Goal: Submit feedback/report problem: Submit feedback/report problem

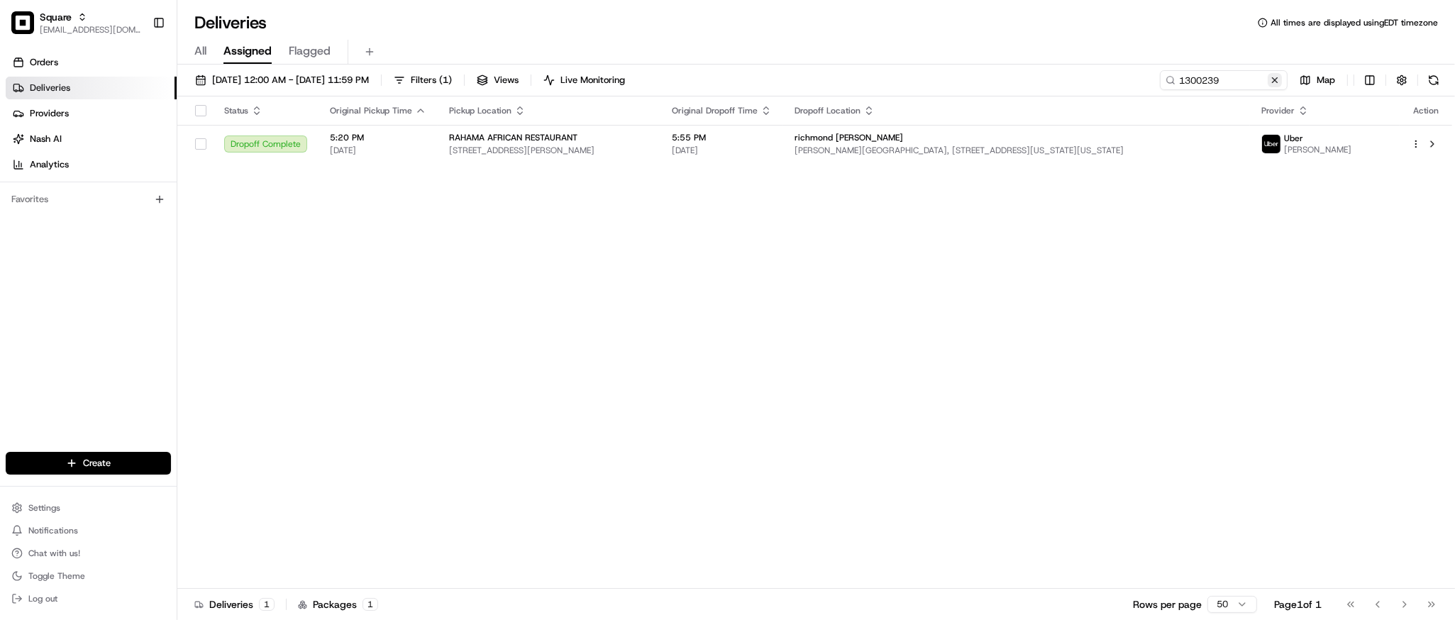
click at [1275, 84] on button at bounding box center [1275, 80] width 14 height 14
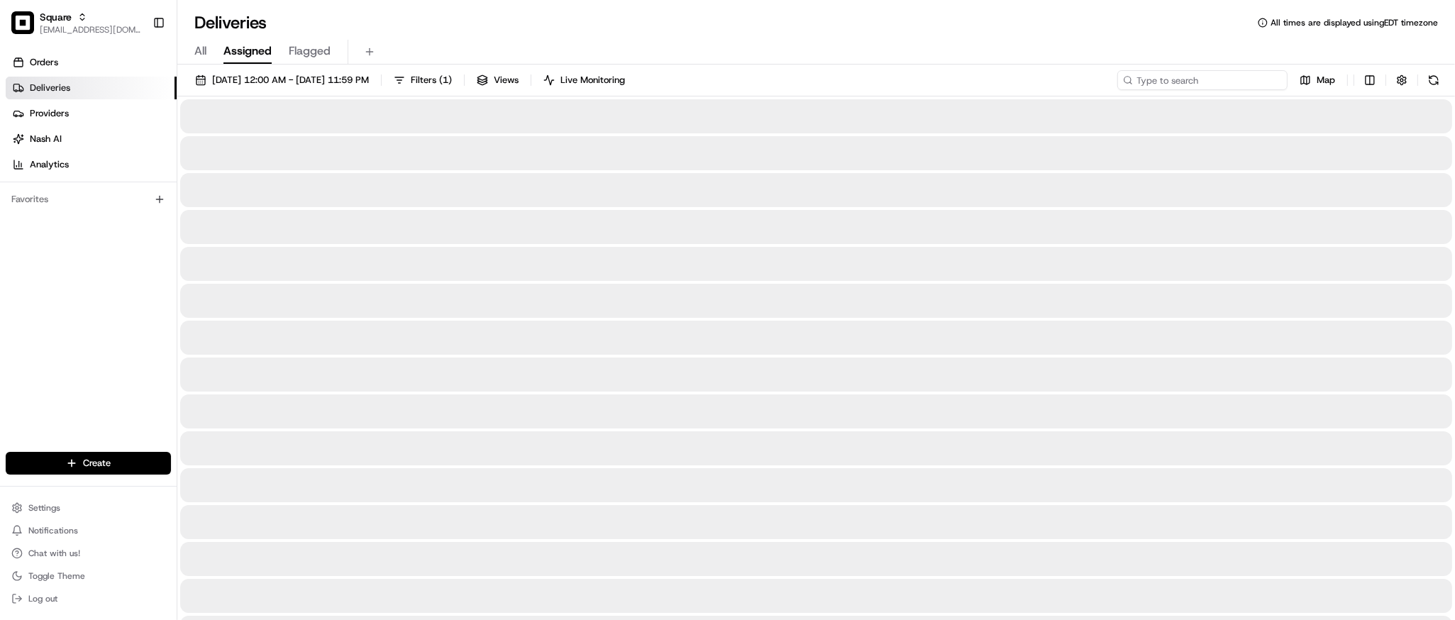
click at [1243, 86] on input at bounding box center [1202, 80] width 170 height 20
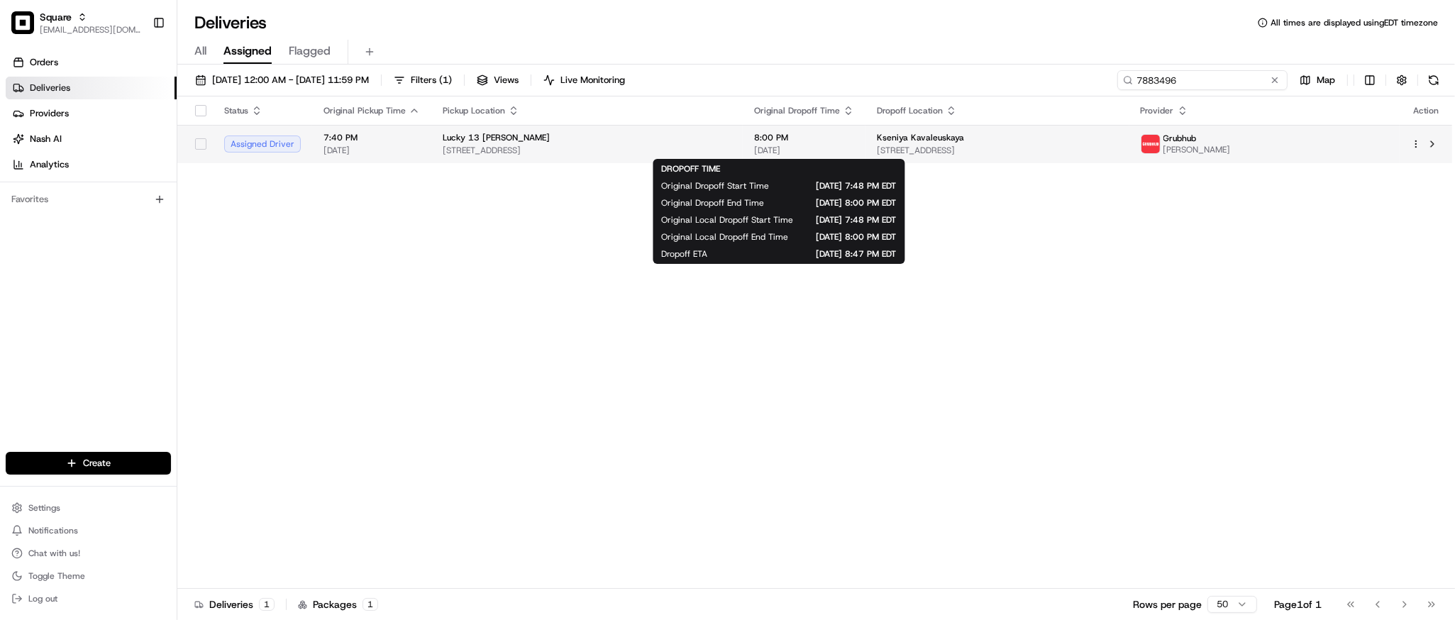
type input "7883496"
click at [834, 142] on span "8:00 PM" at bounding box center [804, 137] width 100 height 11
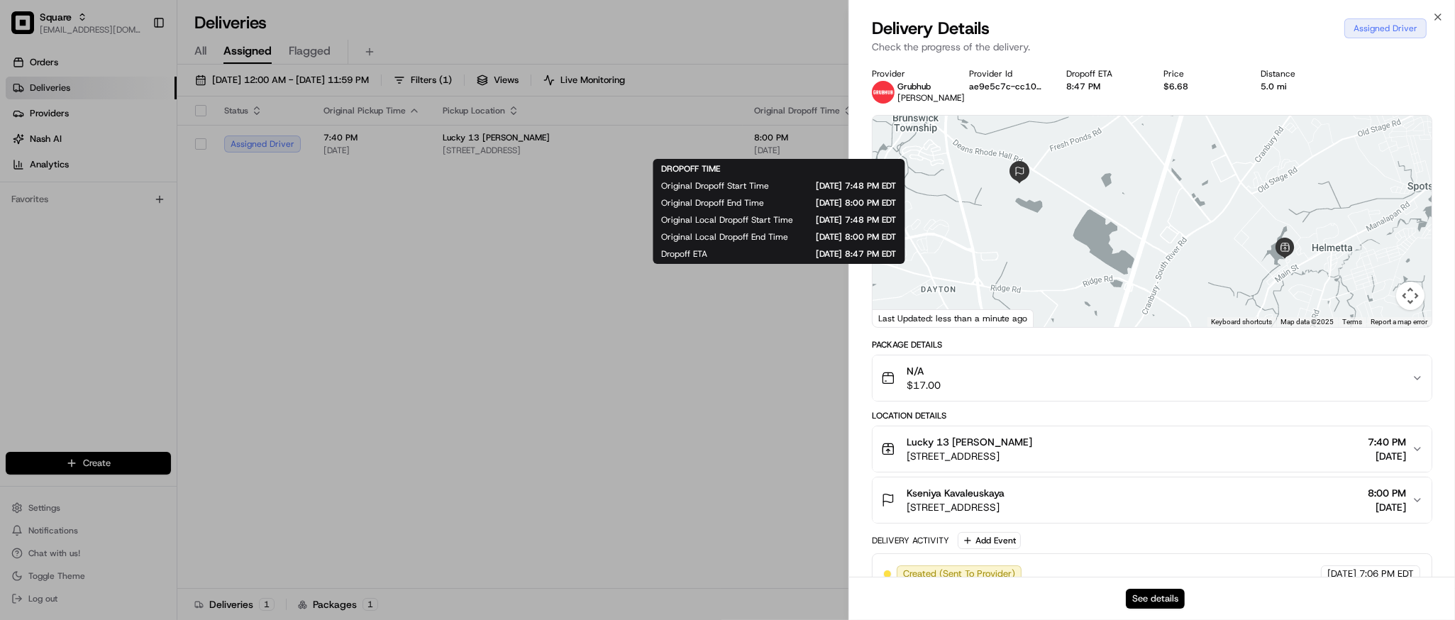
click at [1166, 602] on button "See details" at bounding box center [1155, 599] width 59 height 20
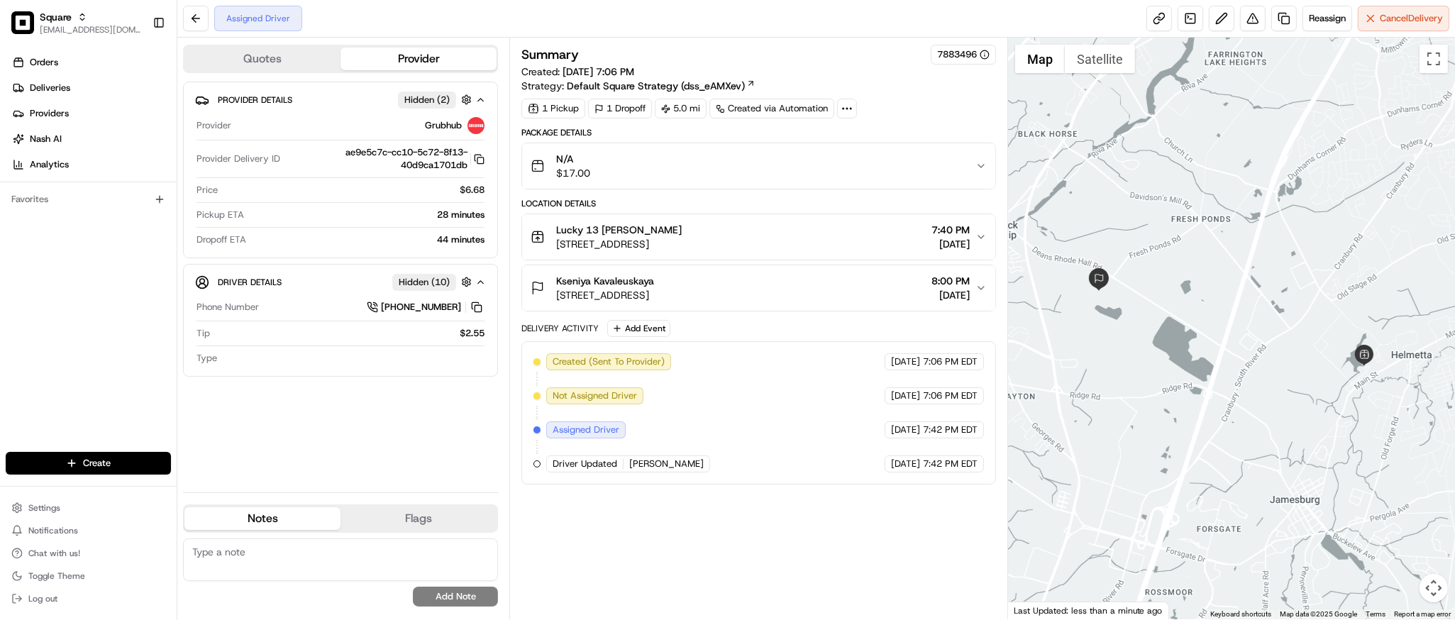
click at [979, 287] on icon "button" at bounding box center [980, 287] width 11 height 11
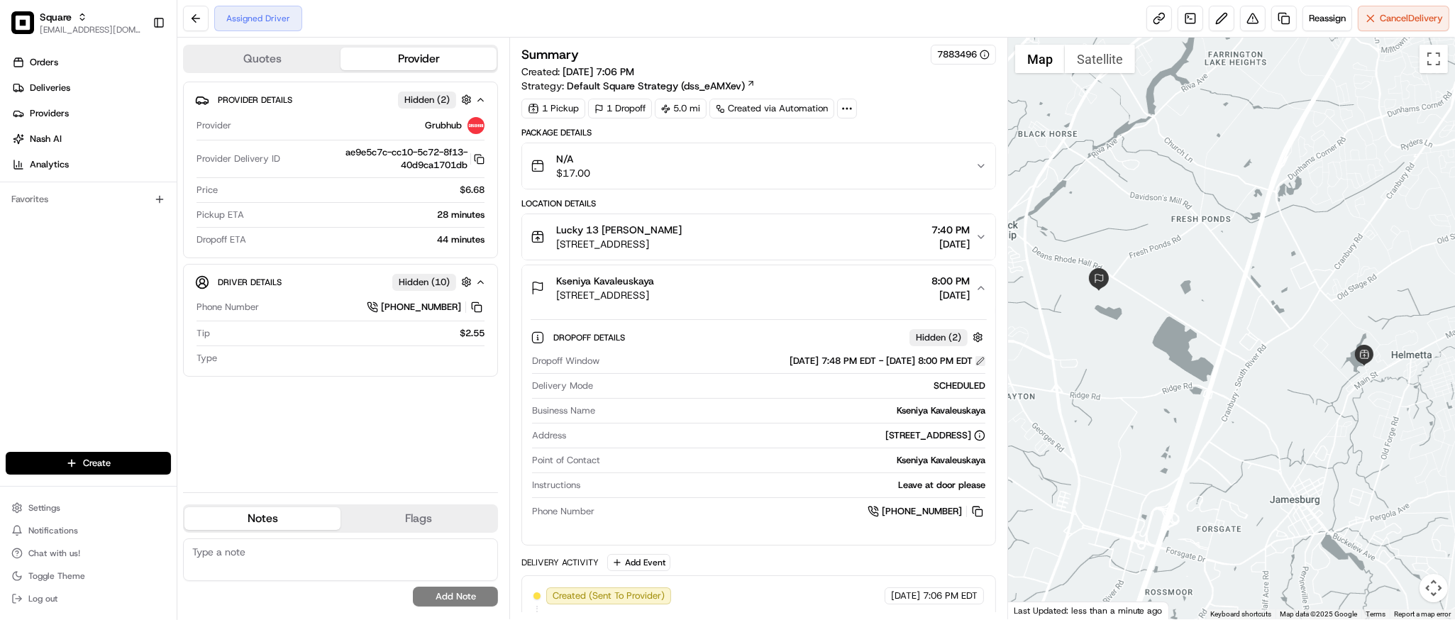
click at [980, 365] on button at bounding box center [980, 361] width 10 height 10
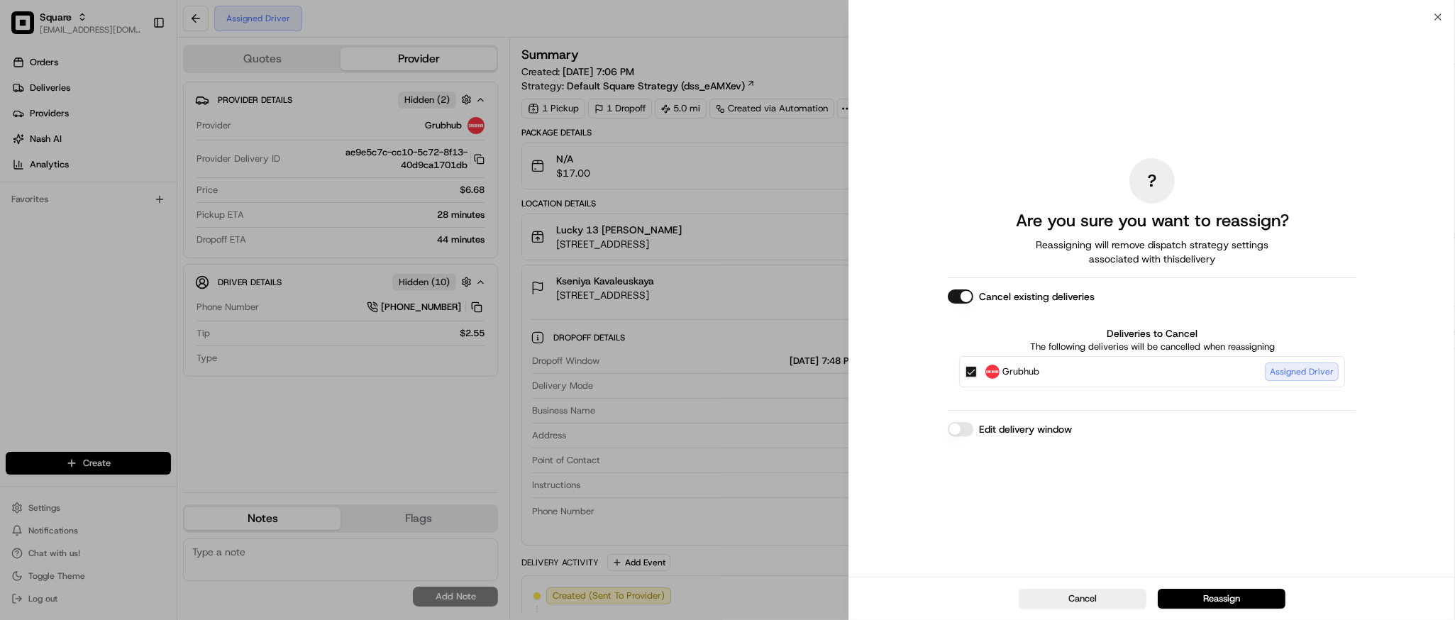
click at [956, 428] on button "Edit delivery window" at bounding box center [961, 429] width 26 height 14
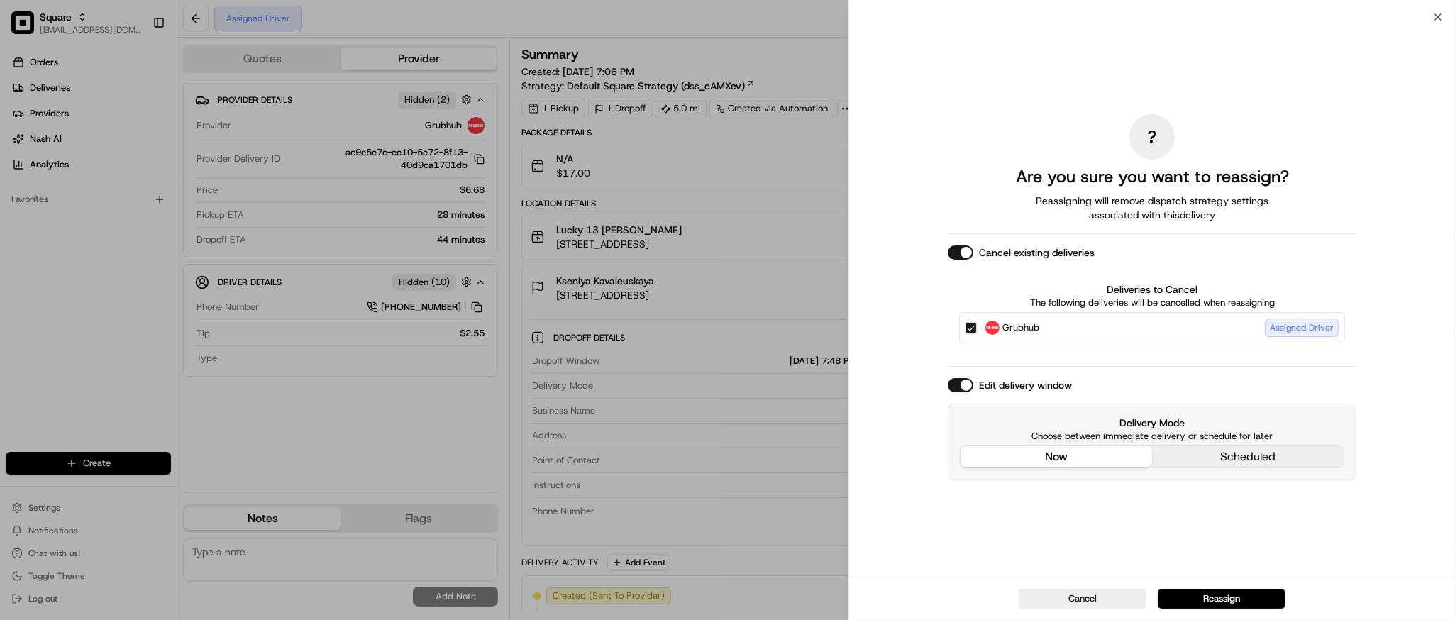
click at [1040, 355] on div "? Are you sure you want to reassign? Reassigning will remove dispatch strategy …" at bounding box center [1152, 297] width 409 height 554
click at [1229, 597] on button "Reassign" at bounding box center [1222, 599] width 128 height 20
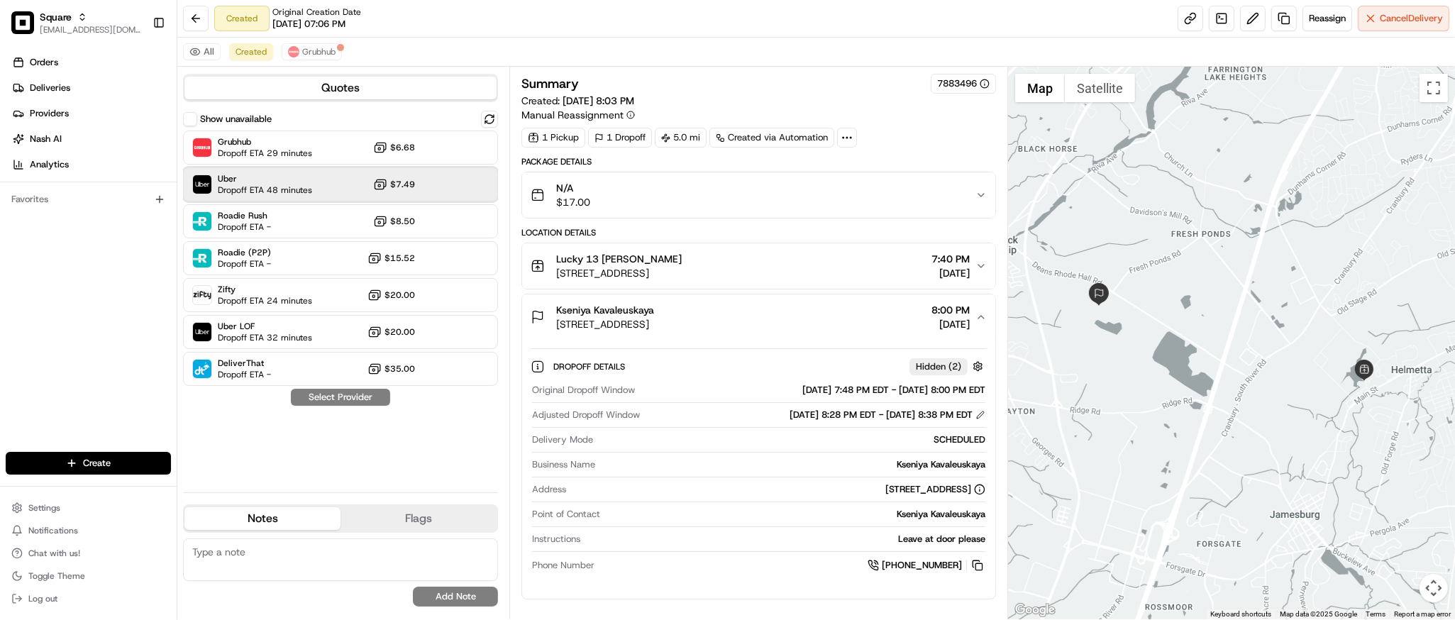
click at [291, 187] on span "Dropoff ETA 48 minutes" at bounding box center [265, 189] width 94 height 11
click at [338, 397] on button "Assign Provider" at bounding box center [340, 397] width 101 height 17
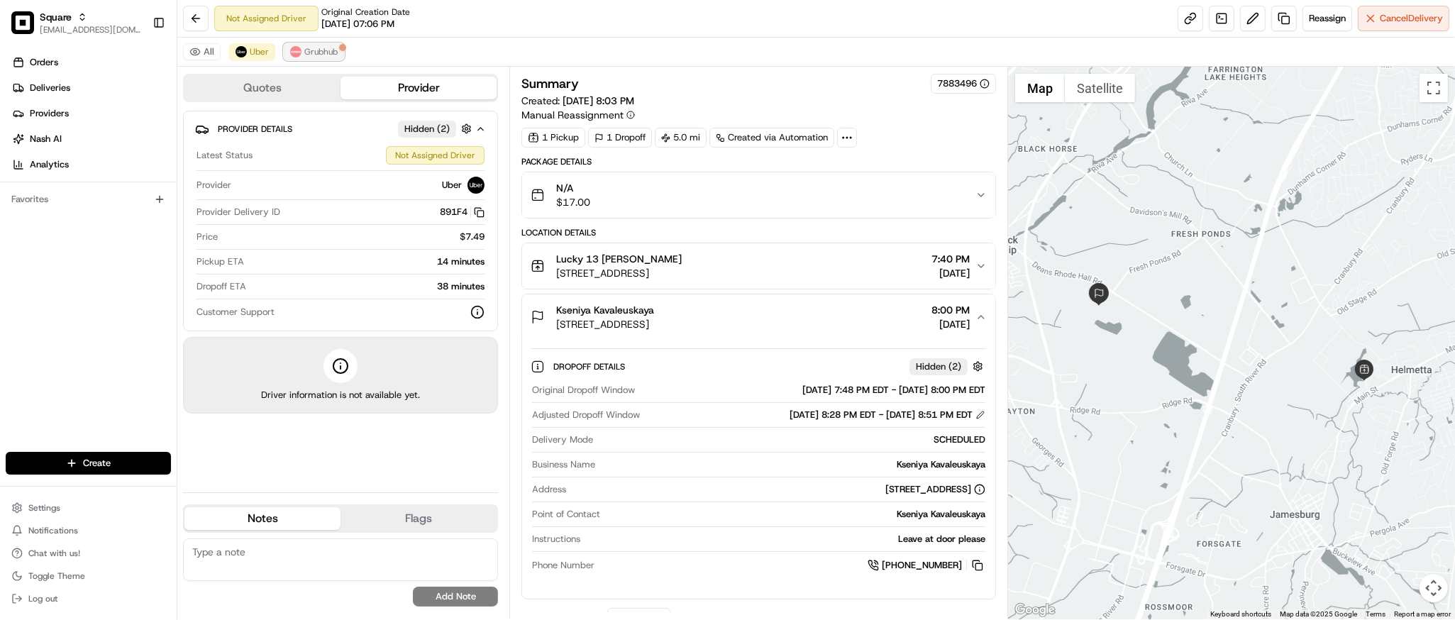
click at [311, 49] on span "Grubhub" at bounding box center [320, 51] width 33 height 11
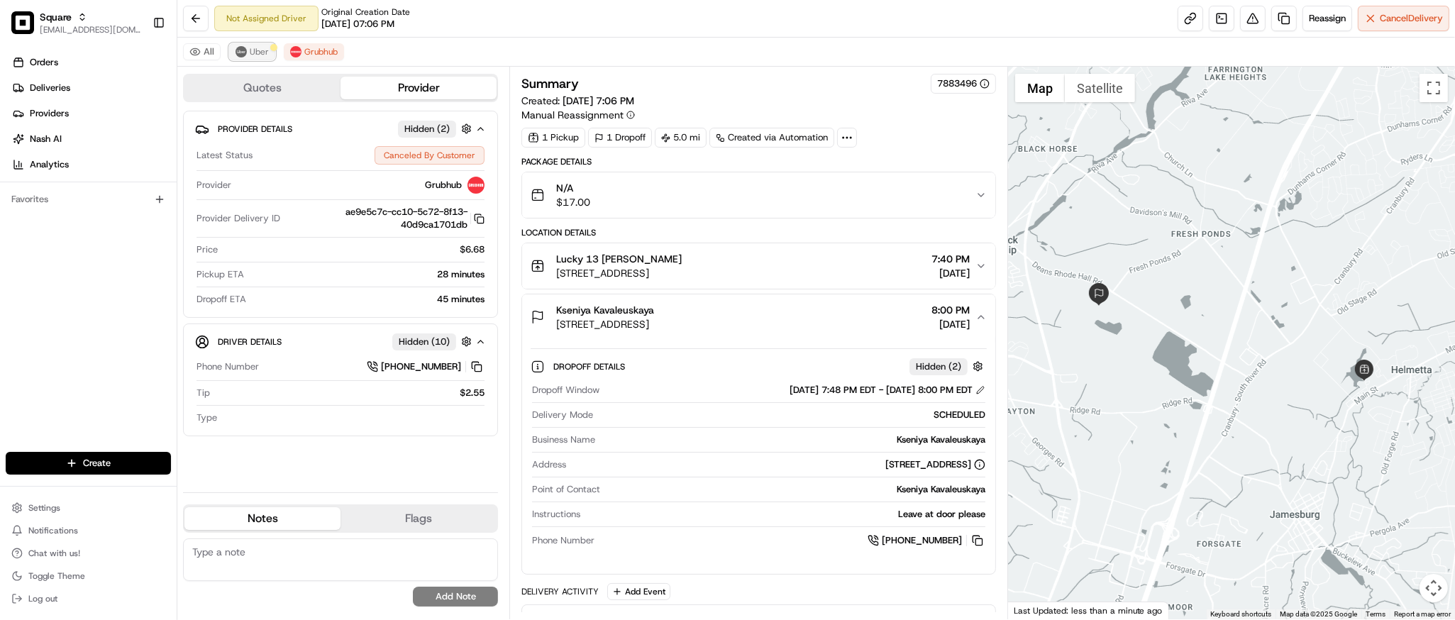
click at [248, 49] on button "Uber" at bounding box center [252, 51] width 46 height 17
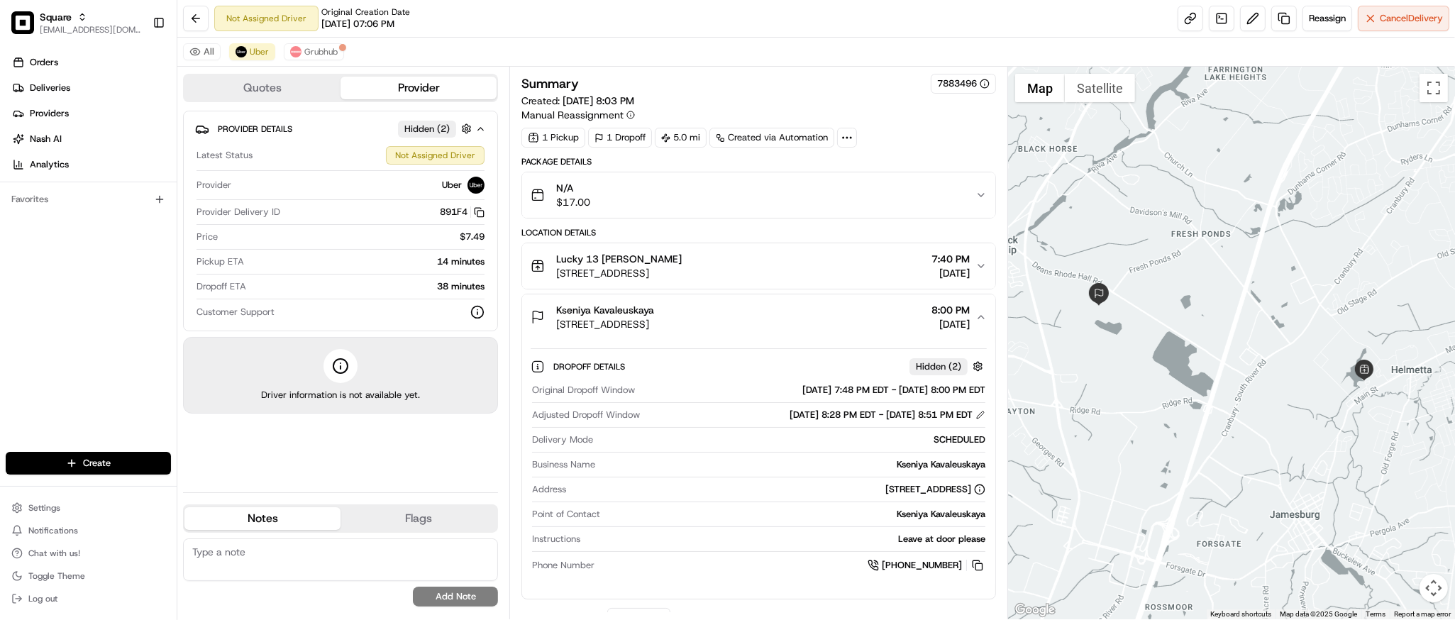
click at [872, 273] on div "Lucky 13 Doner 17 Maple St, Helmetta, NJ 08828, USA 7:40 PM 08/24/2025" at bounding box center [753, 266] width 444 height 28
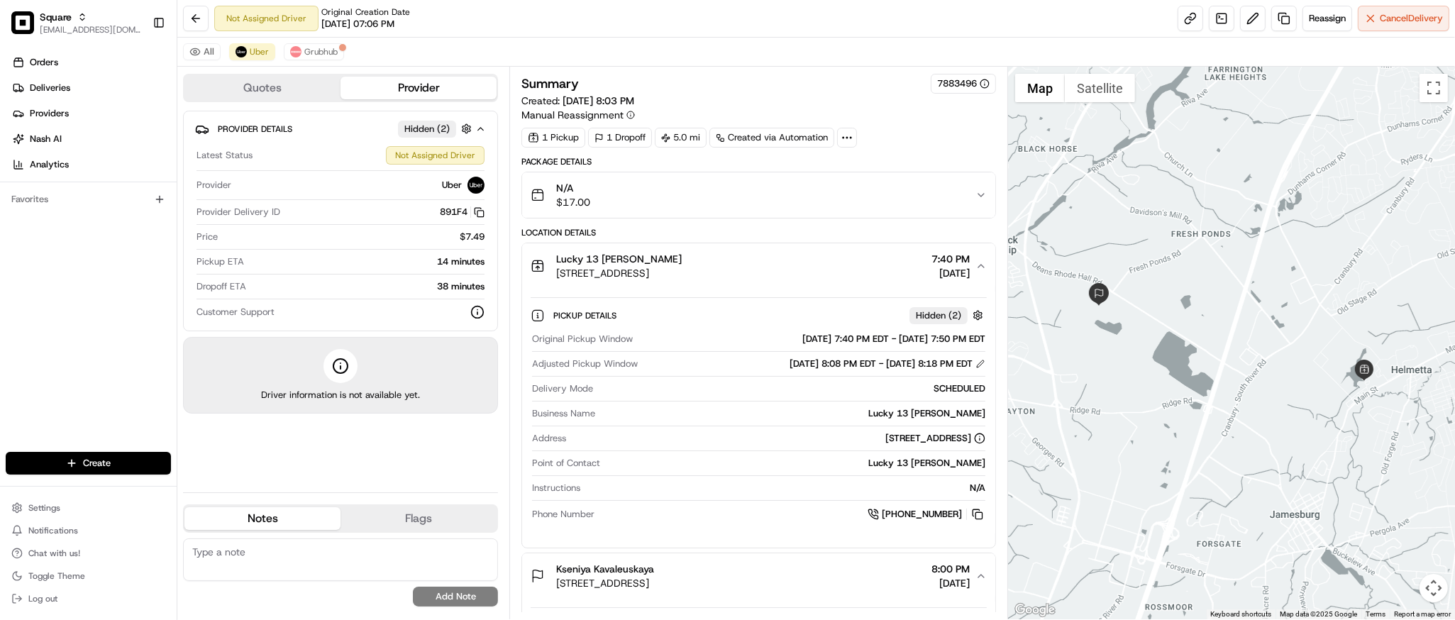
click at [872, 273] on div "Lucky 13 Doner 17 Maple St, Helmetta, NJ 08828, USA 7:40 PM 08/24/2025" at bounding box center [753, 266] width 444 height 28
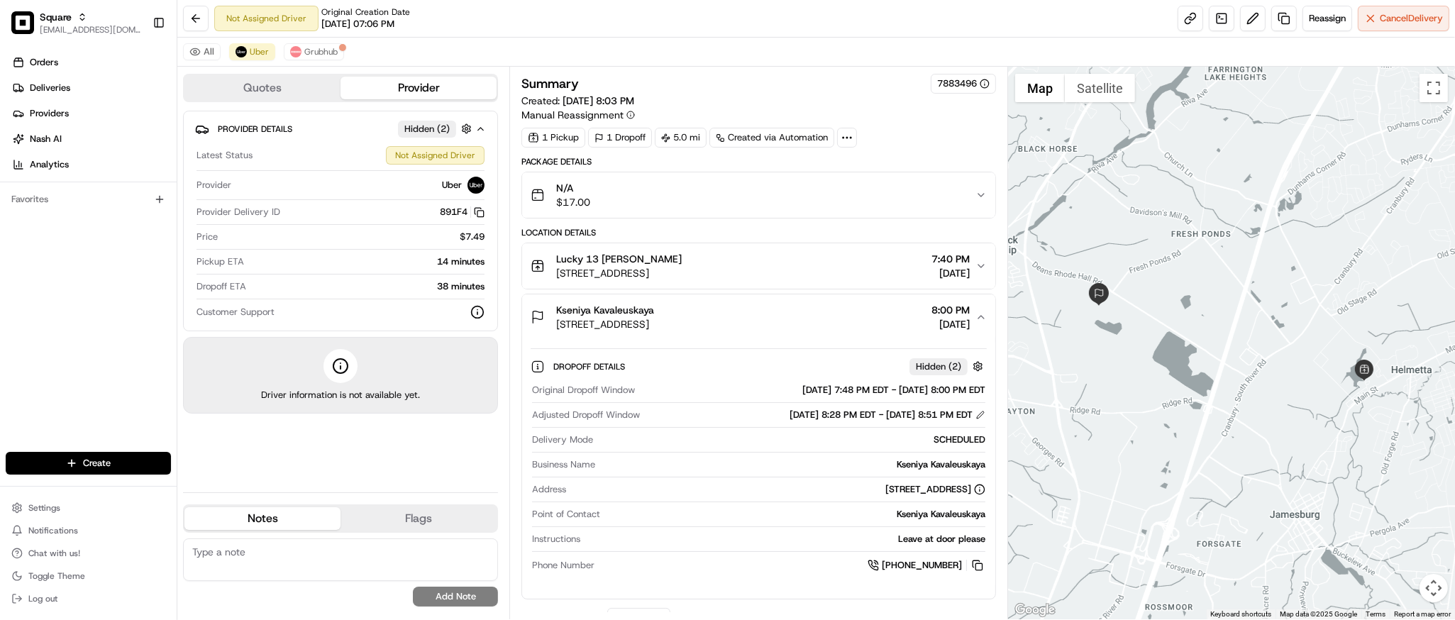
click at [858, 326] on div "Kseniya Kavaleuskaya 109 Fresh Ponds Rd, Monroe Township, NJ 08831, USA 8:00 PM…" at bounding box center [753, 317] width 444 height 28
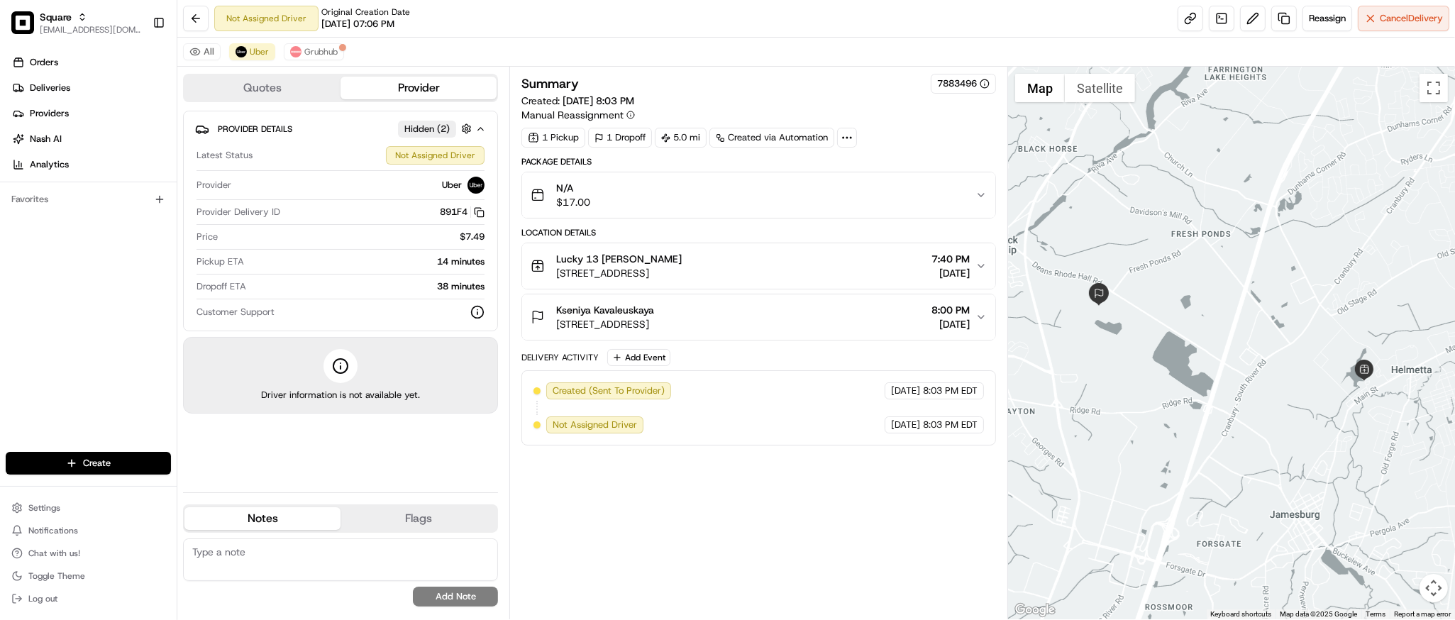
click at [858, 326] on div "Kseniya Kavaleuskaya 109 Fresh Ponds Rd, Monroe Township, NJ 08831, USA 8:00 PM…" at bounding box center [753, 317] width 444 height 28
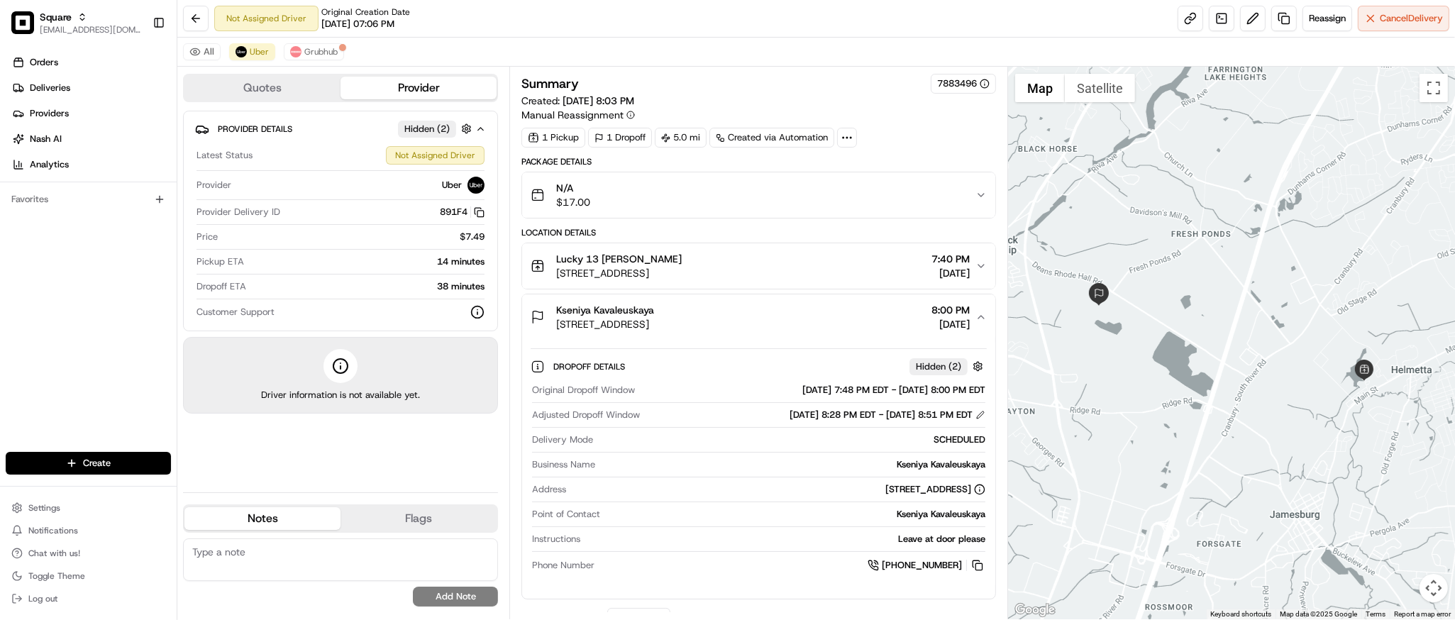
click at [450, 260] on div "14 minutes" at bounding box center [367, 261] width 235 height 13
click at [898, 304] on div "Kseniya Kavaleuskaya 109 Fresh Ponds Rd, Monroe Township, NJ 08831, USA 8:00 PM…" at bounding box center [753, 317] width 444 height 28
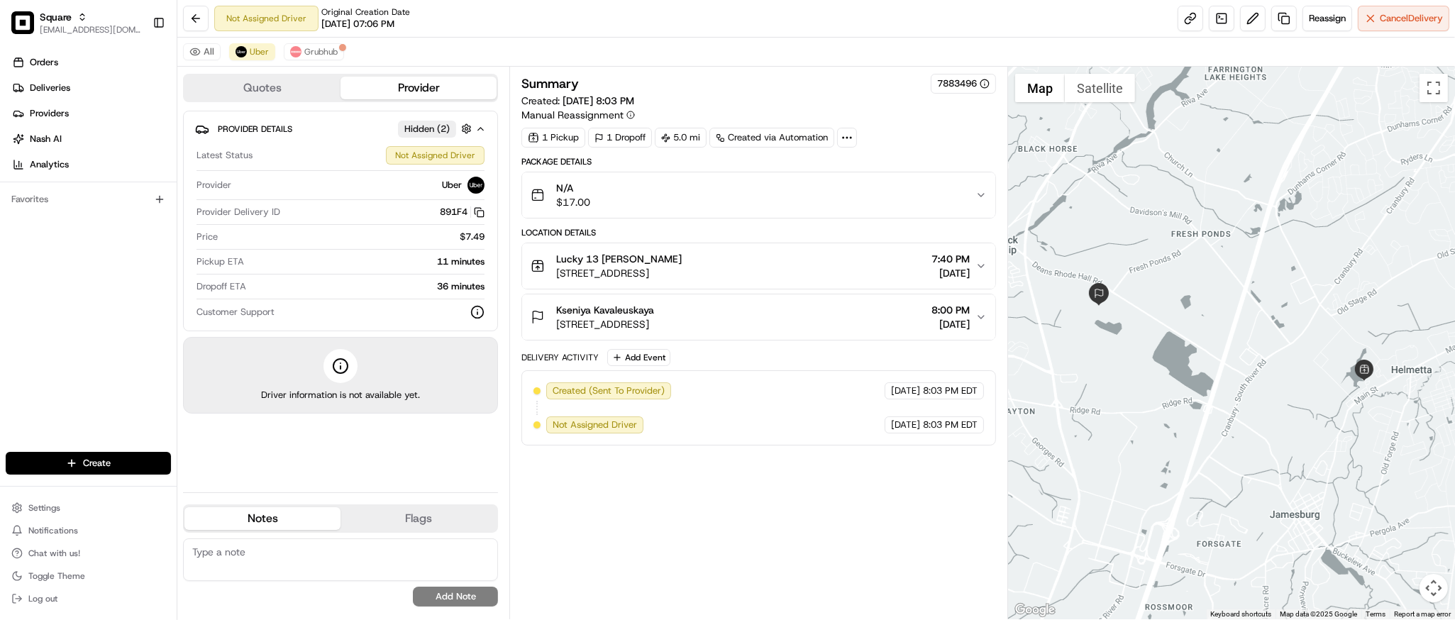
click at [695, 438] on div "Created (Sent To Provider) Uber 08/24/2025 8:03 PM EDT Not Assigned Driver Uber…" at bounding box center [758, 407] width 474 height 75
click at [803, 543] on div "Summary 7883496 Created: 08/24/2025 8:03 PM Manual Reassignment 1 Pickup 1 Drop…" at bounding box center [758, 343] width 474 height 538
click at [311, 55] on span "Grubhub" at bounding box center [320, 51] width 33 height 11
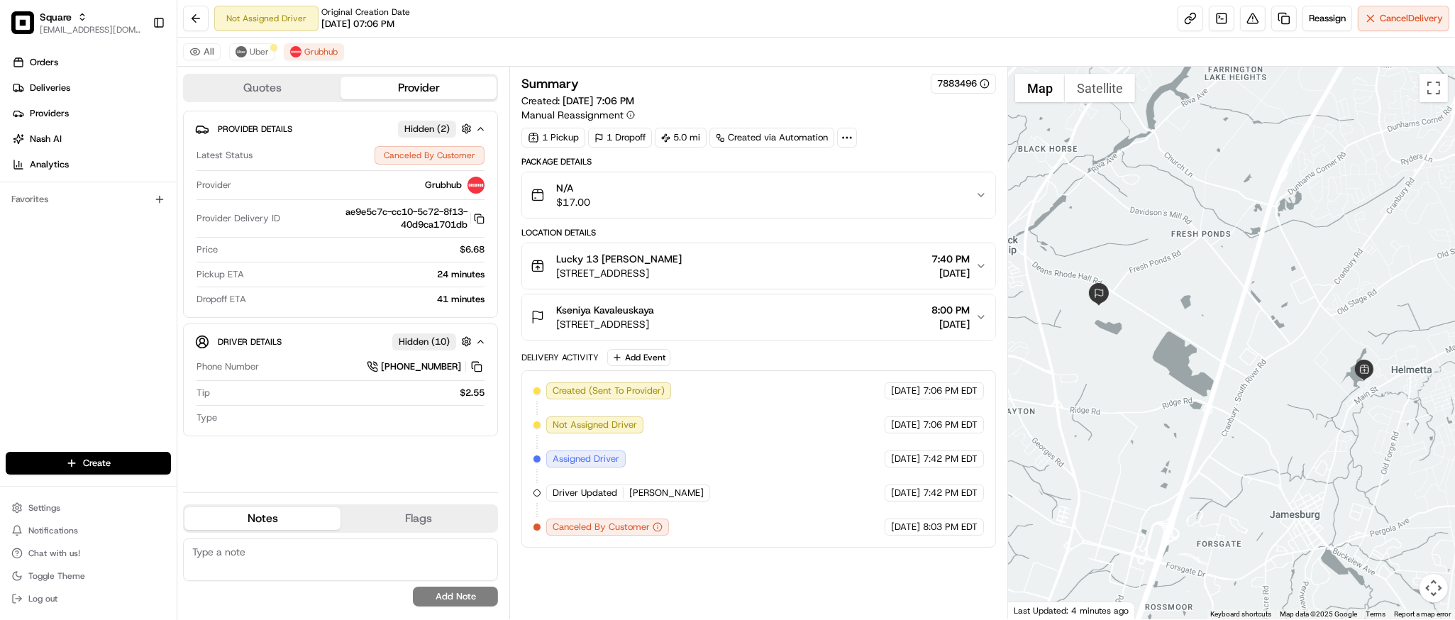
click at [762, 363] on div "Delivery Activity Add Event" at bounding box center [758, 357] width 474 height 17
click at [258, 56] on span "Uber" at bounding box center [259, 51] width 19 height 11
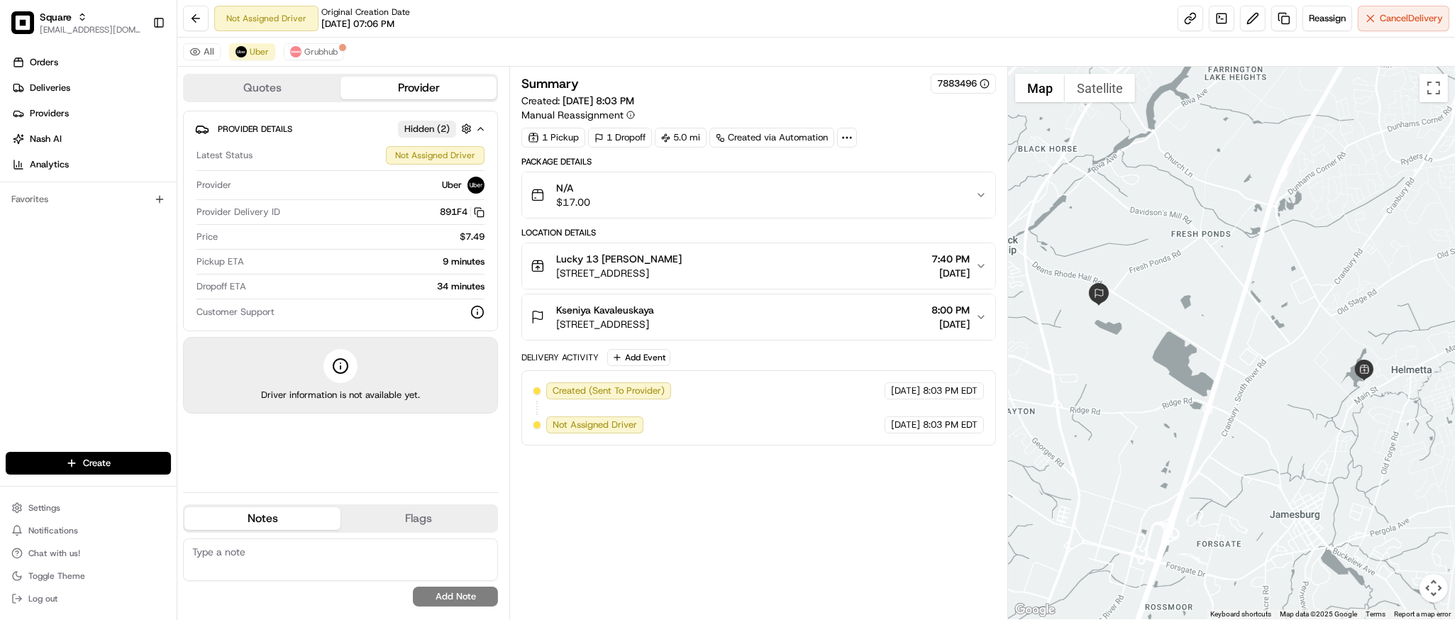
click at [760, 564] on div "Summary 7883496 Created: 08/24/2025 8:03 PM Manual Reassignment 1 Pickup 1 Drop…" at bounding box center [758, 343] width 474 height 538
click at [751, 546] on div "Summary 7883496 Created: 08/24/2025 8:03 PM Manual Reassignment 1 Pickup 1 Drop…" at bounding box center [758, 343] width 474 height 538
click at [1419, 17] on span "Cancel Delivery" at bounding box center [1411, 18] width 63 height 13
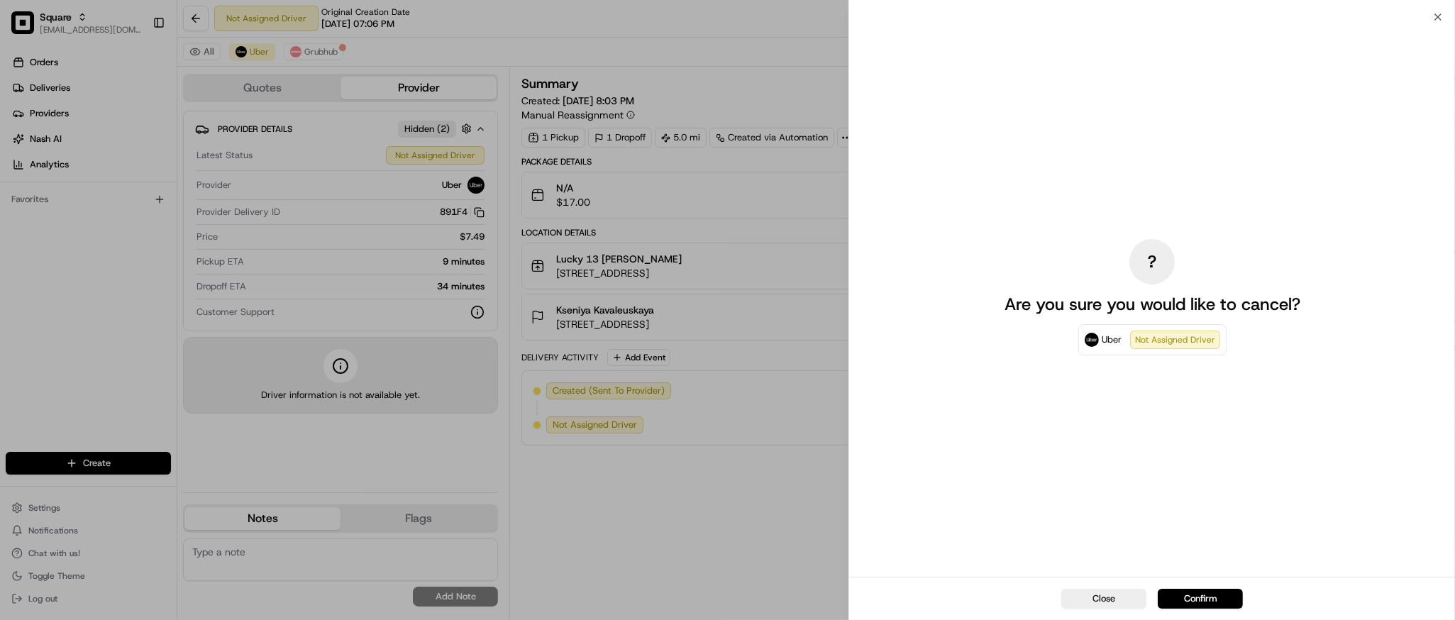
click at [1136, 469] on div "? Are you sure you would like to cancel? Uber Not Assigned Driver" at bounding box center [1152, 297] width 318 height 554
click at [1196, 598] on button "Confirm" at bounding box center [1200, 599] width 85 height 20
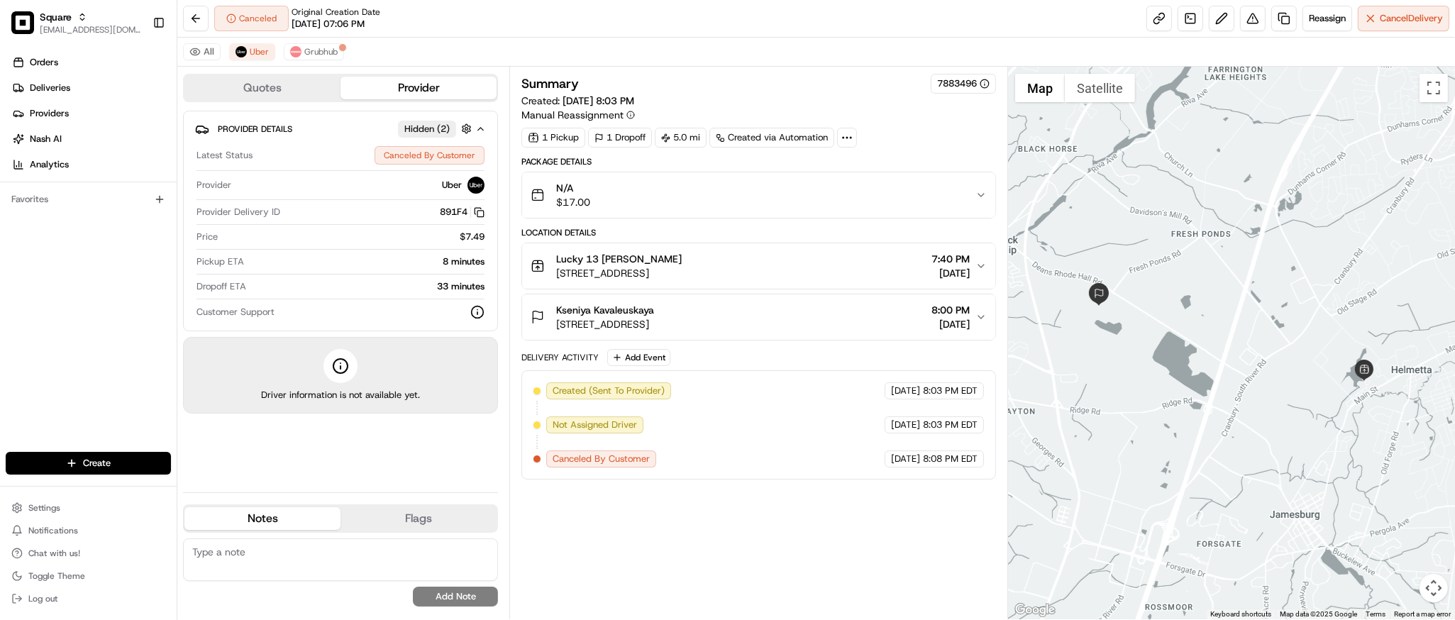
click at [782, 512] on div "Summary 7883496 Created: 08/24/2025 8:03 PM Manual Reassignment 1 Pickup 1 Drop…" at bounding box center [758, 343] width 474 height 538
click at [858, 191] on div "N/A $17.00" at bounding box center [753, 195] width 444 height 28
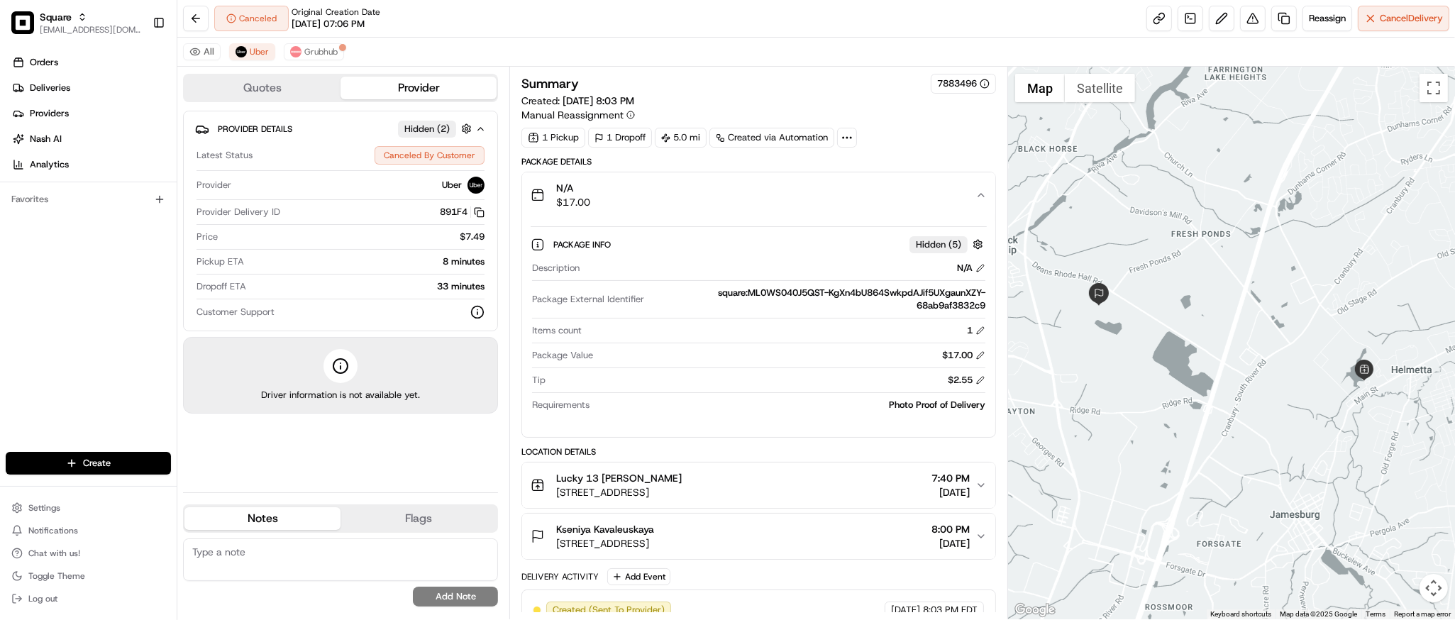
click at [641, 27] on div "Canceled Original Creation Date 08/24/2025 07:06 PM Reassign Cancel Delivery" at bounding box center [816, 19] width 1278 height 38
click at [934, 202] on div "N/A $17.00" at bounding box center [753, 195] width 444 height 28
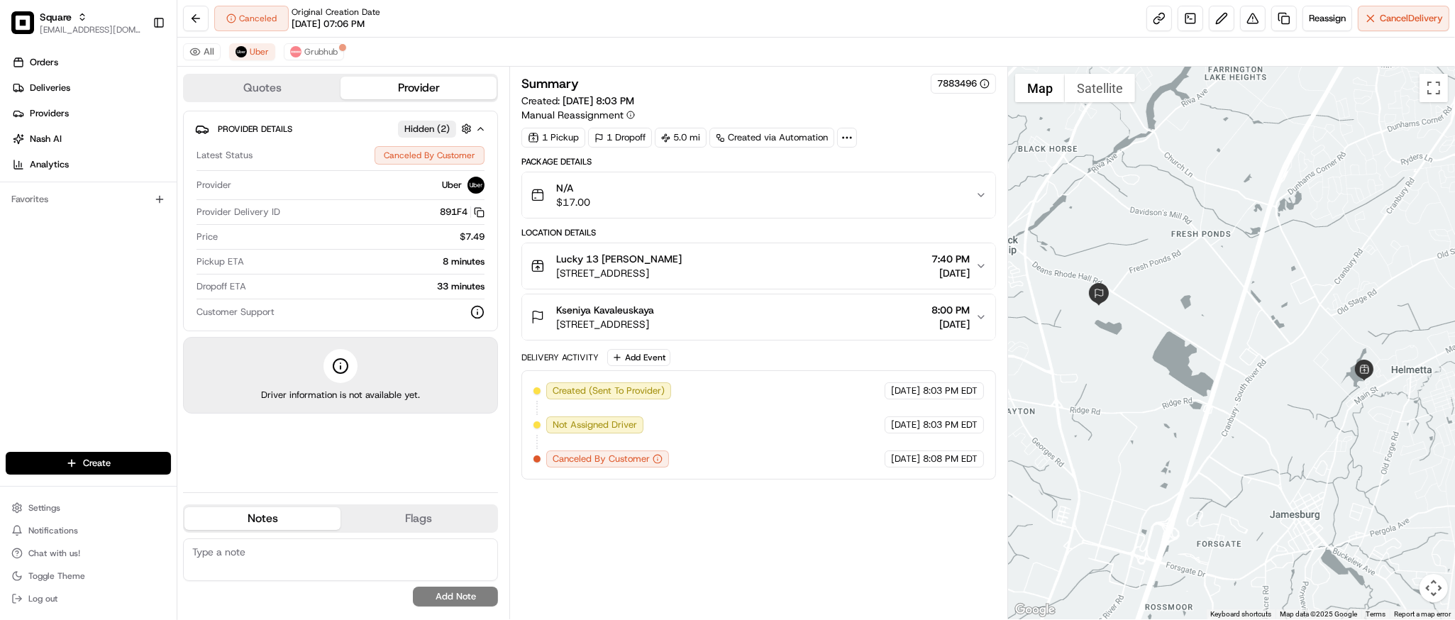
click at [790, 63] on div "All Uber Grubhub" at bounding box center [816, 52] width 1278 height 29
click at [1303, 206] on div at bounding box center [1231, 343] width 447 height 553
click at [326, 45] on button "Grubhub" at bounding box center [314, 51] width 60 height 17
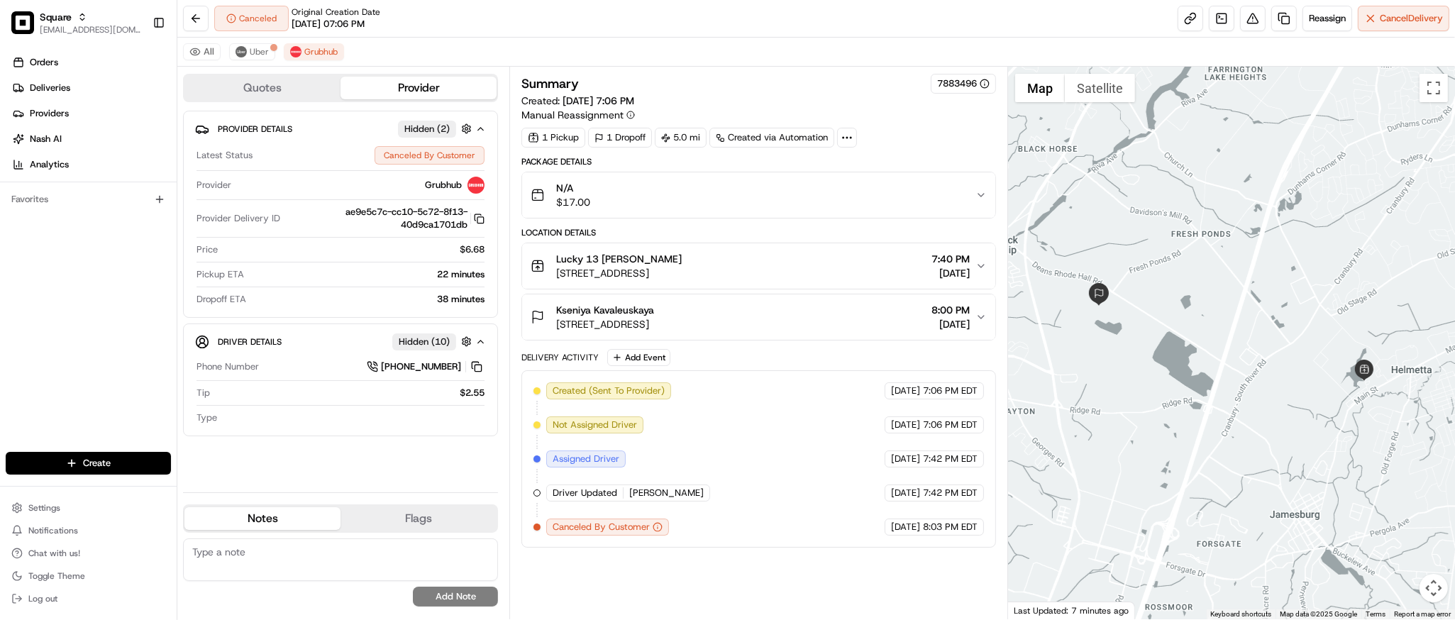
click at [328, 562] on textarea at bounding box center [340, 559] width 315 height 43
paste textarea "Caller Information: Merchant Reason for Call: Delivery is past the DO time, and…"
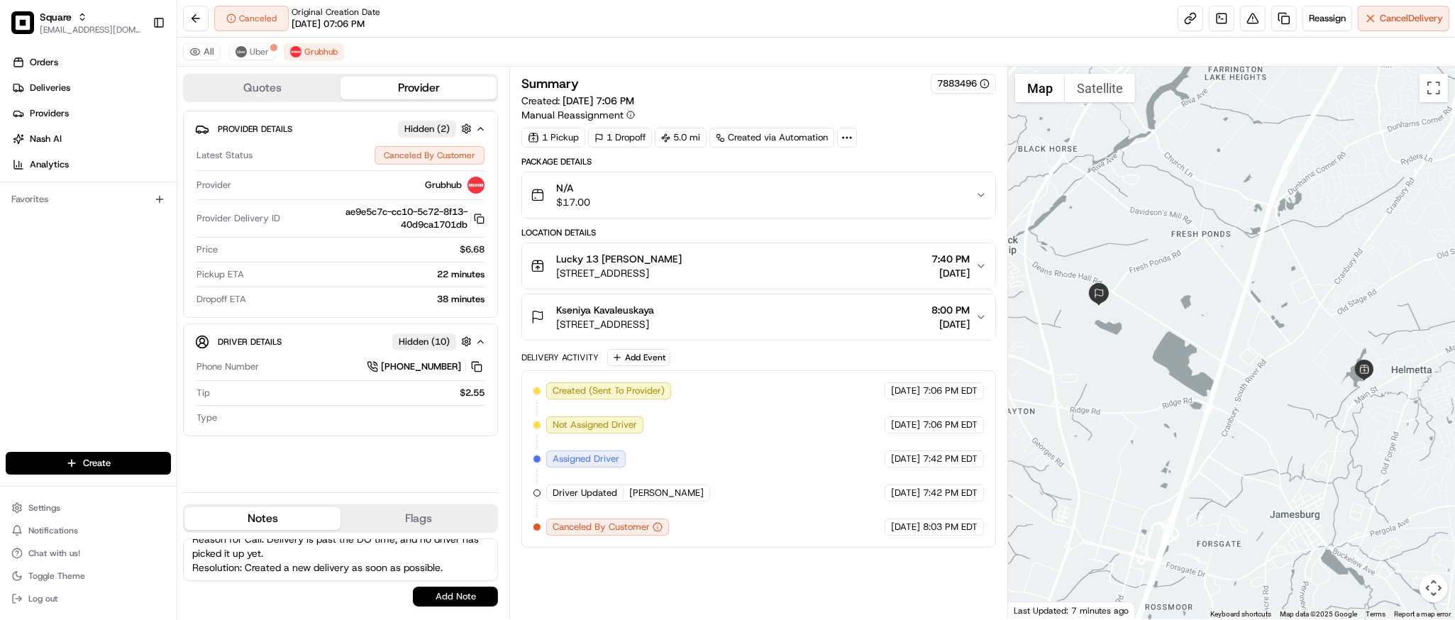
type textarea "Caller Information: Merchant Reason for Call: Delivery is past the DO time, and…"
click at [461, 595] on button "Add Note" at bounding box center [455, 597] width 85 height 20
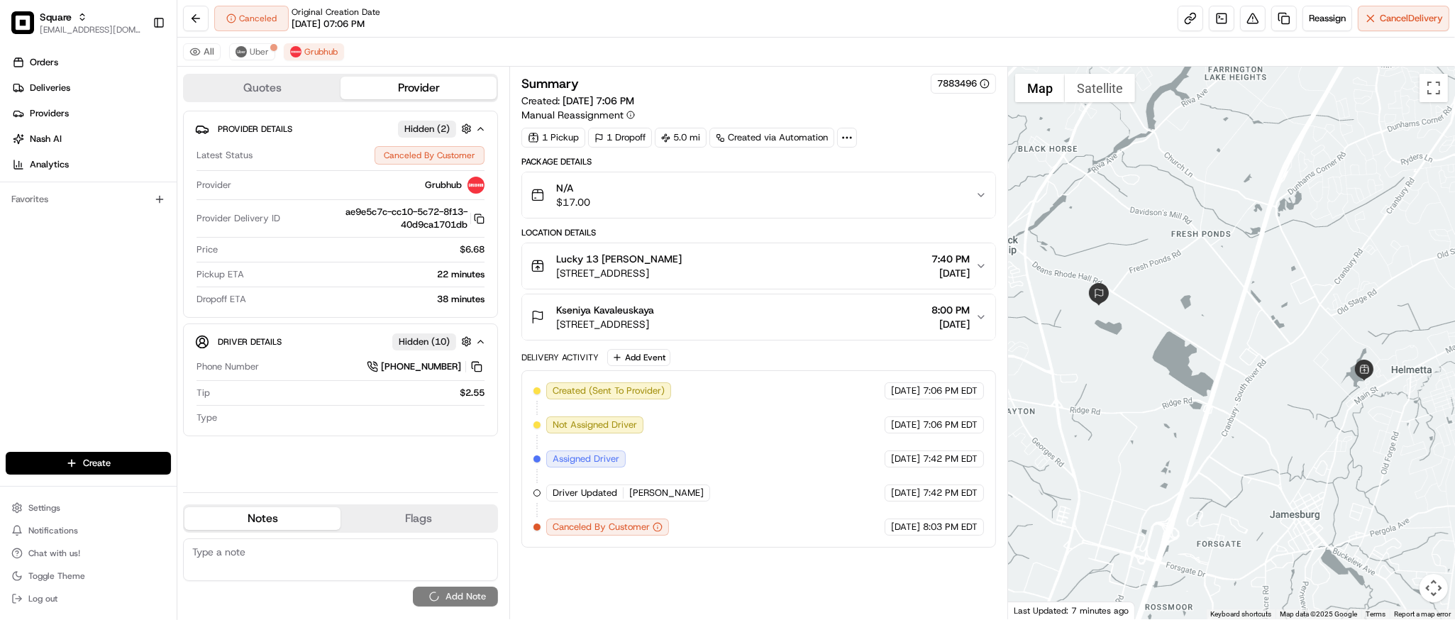
scroll to position [0, 0]
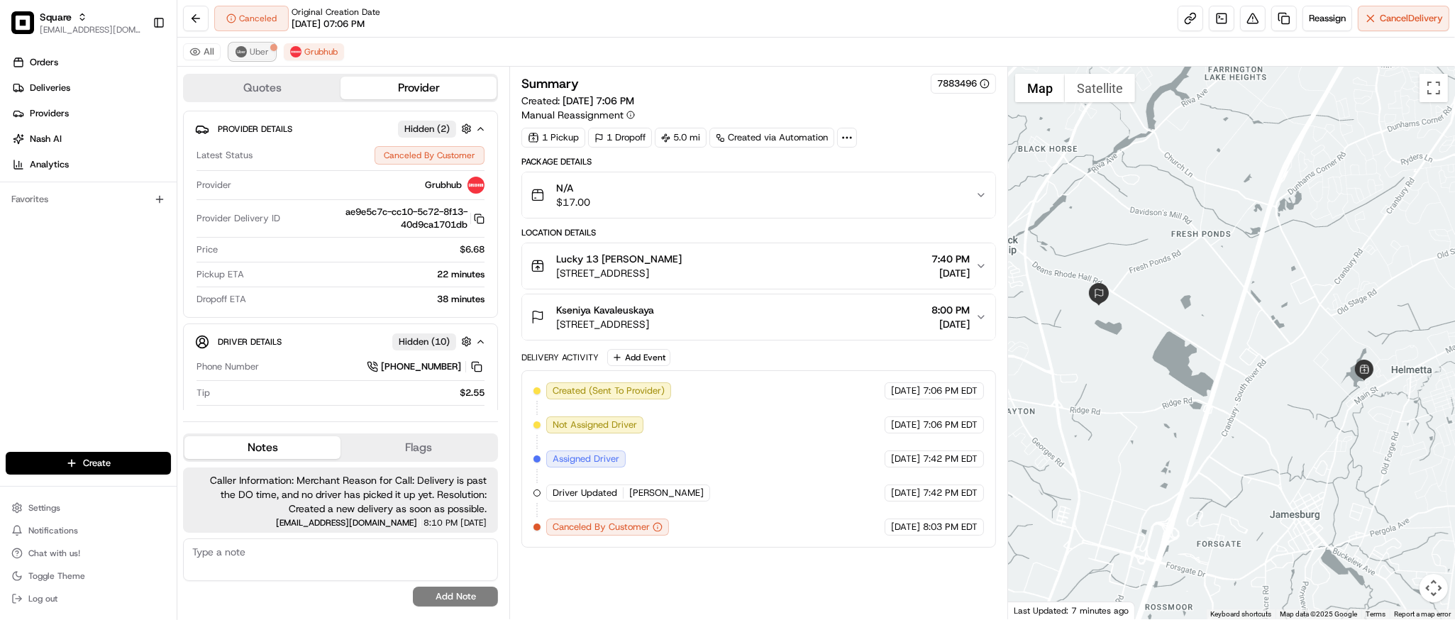
click at [240, 51] on img at bounding box center [241, 51] width 11 height 11
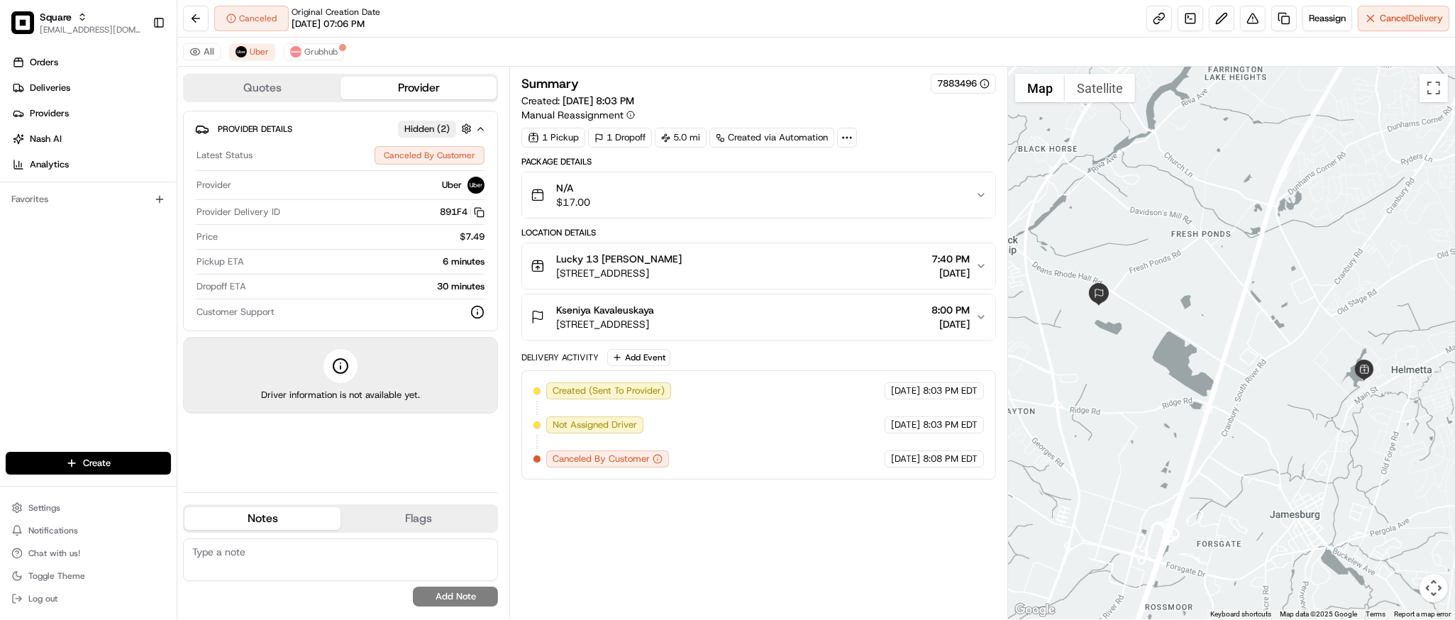
click at [247, 563] on textarea at bounding box center [340, 559] width 315 height 43
paste textarea "**Caller Information: merchant **Reason for Call: cancel delivery. he will just…"
type textarea "**Caller Information: merchant **Reason for Call: cancel delivery. he will just…"
click at [441, 599] on button "Add Note" at bounding box center [455, 597] width 85 height 20
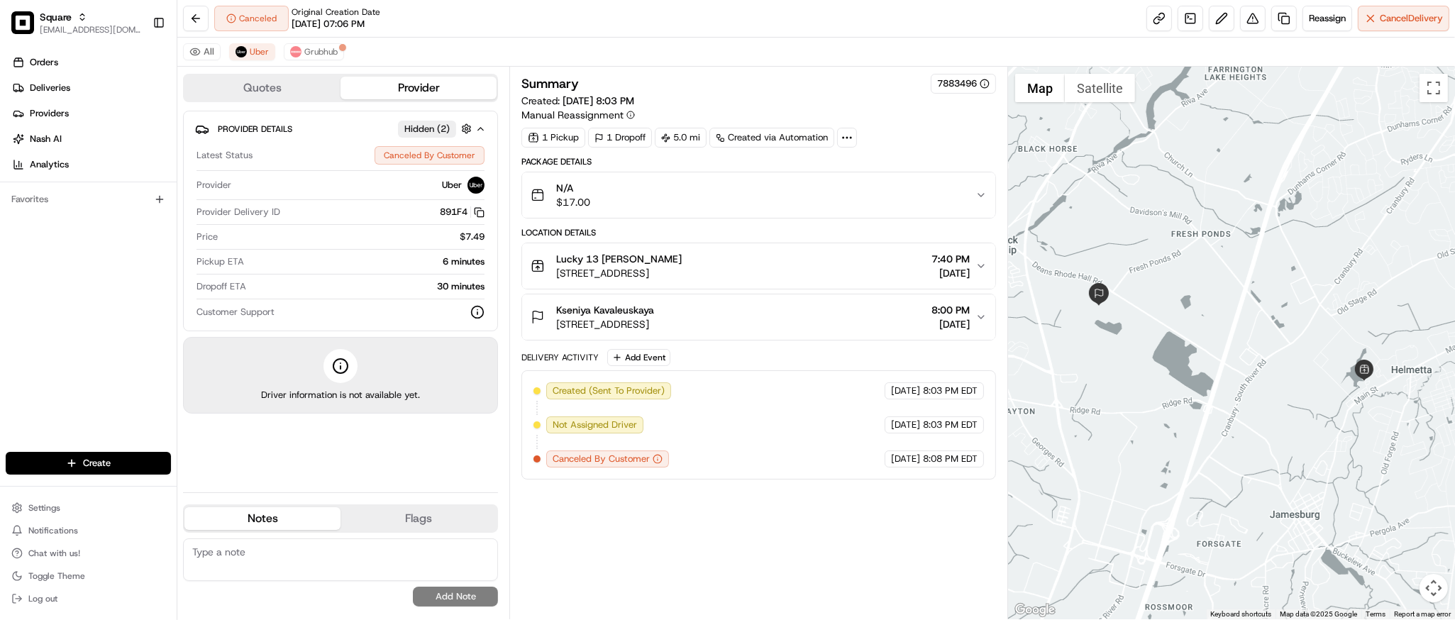
scroll to position [0, 0]
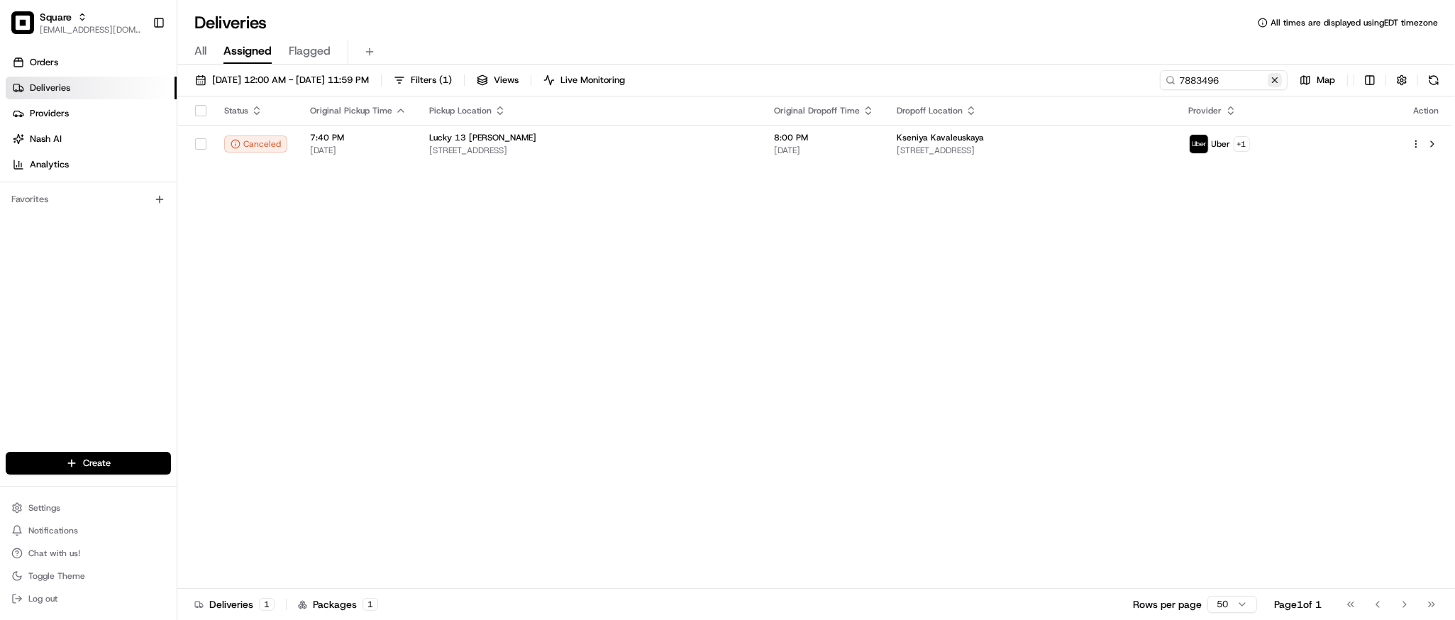
click at [1273, 79] on button at bounding box center [1275, 80] width 14 height 14
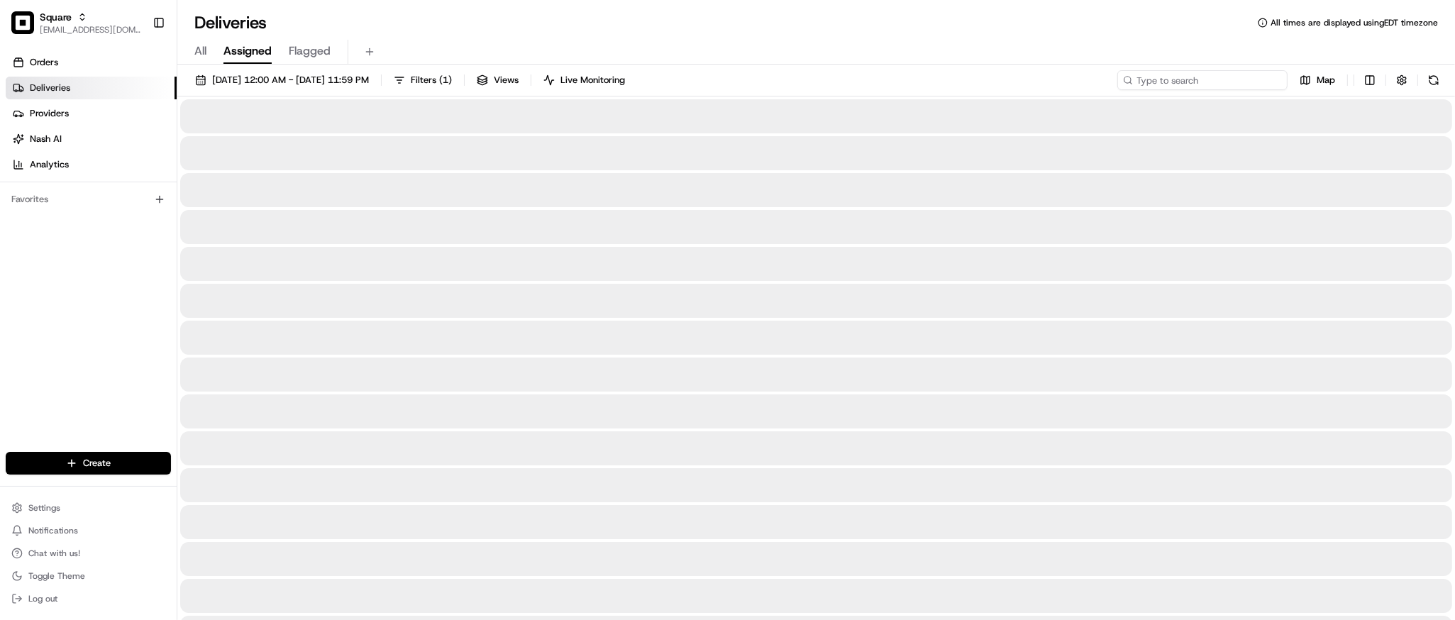
click at [1220, 82] on input at bounding box center [1202, 80] width 170 height 20
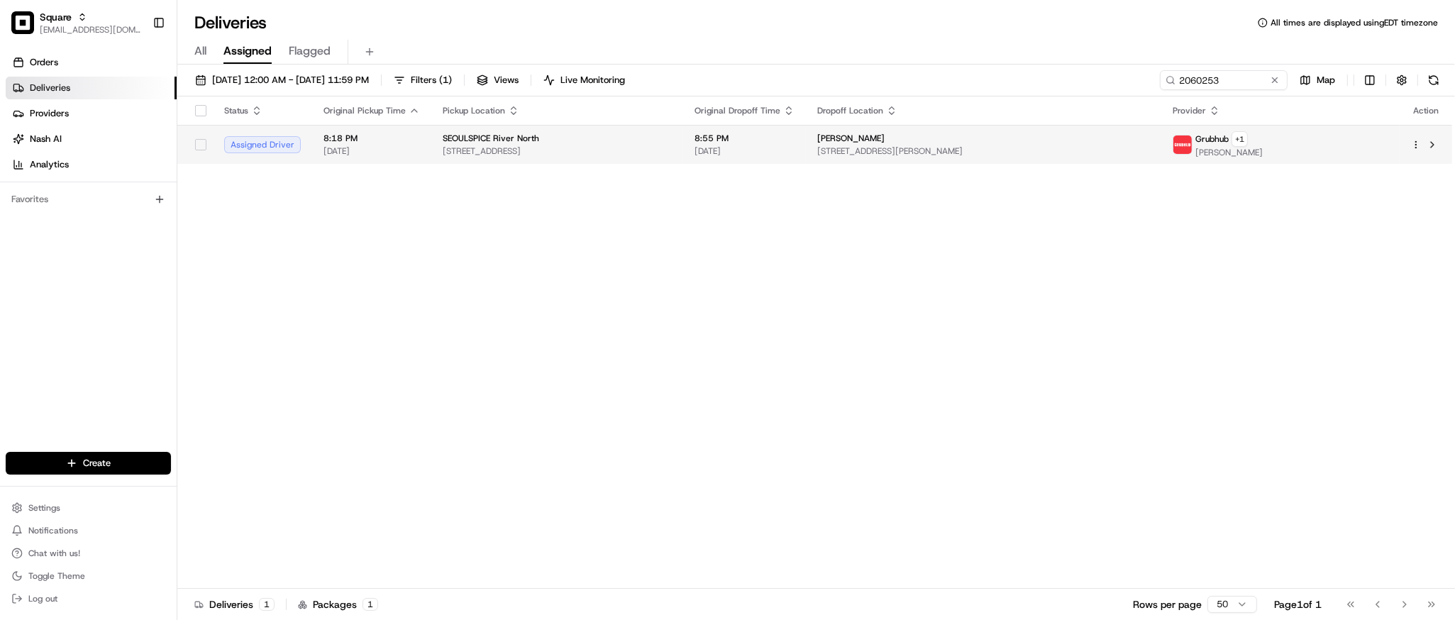
click at [795, 137] on span "8:55 PM" at bounding box center [744, 138] width 100 height 11
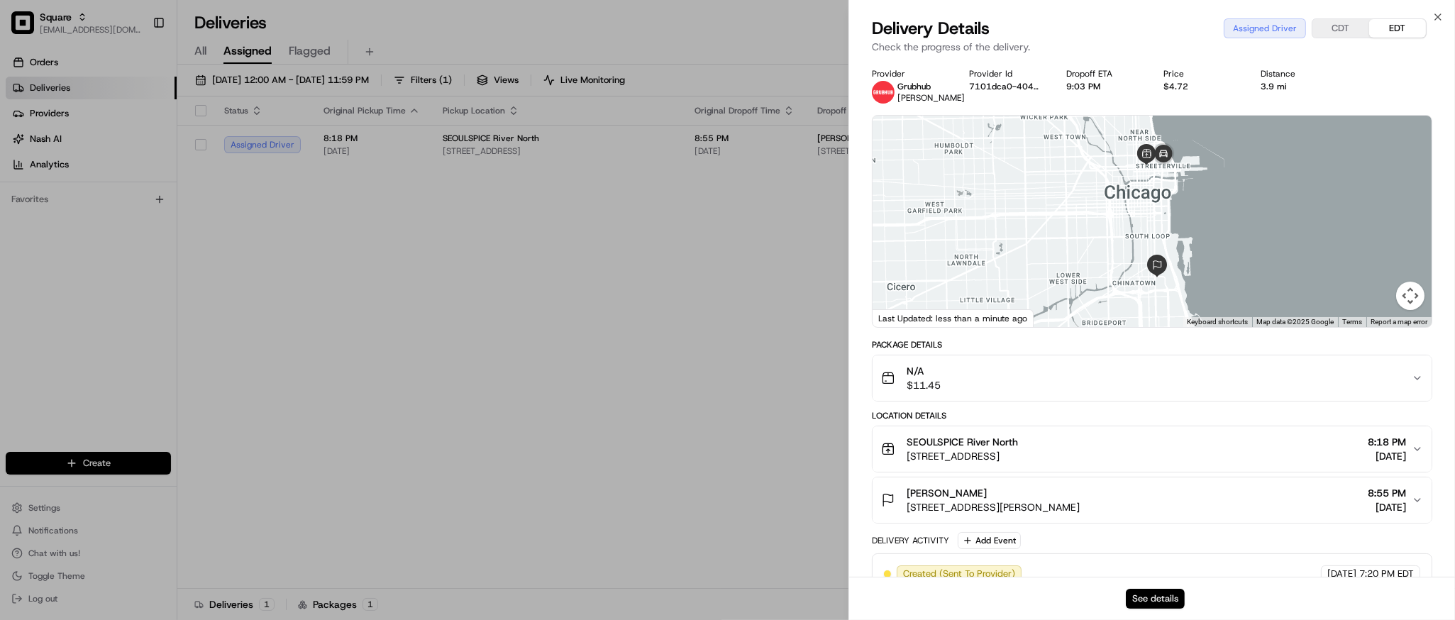
click at [1151, 591] on button "See details" at bounding box center [1155, 599] width 59 height 20
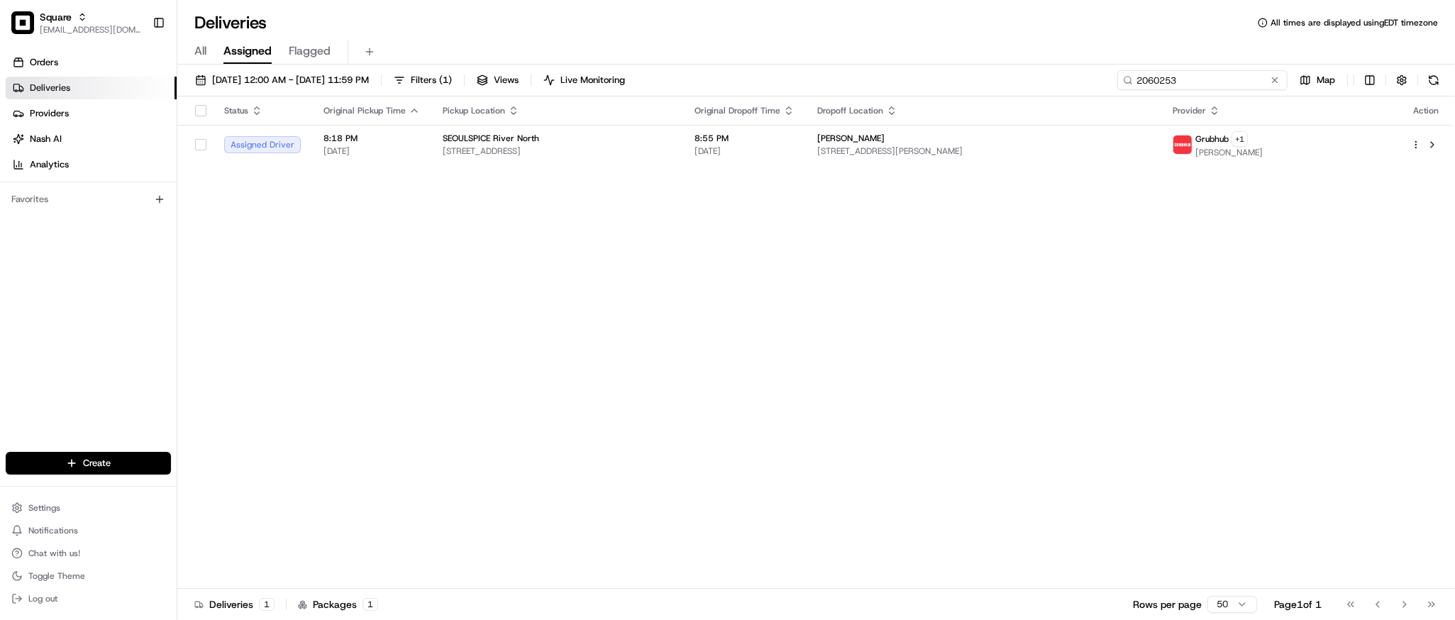
click at [1224, 86] on input "2060253" at bounding box center [1202, 80] width 170 height 20
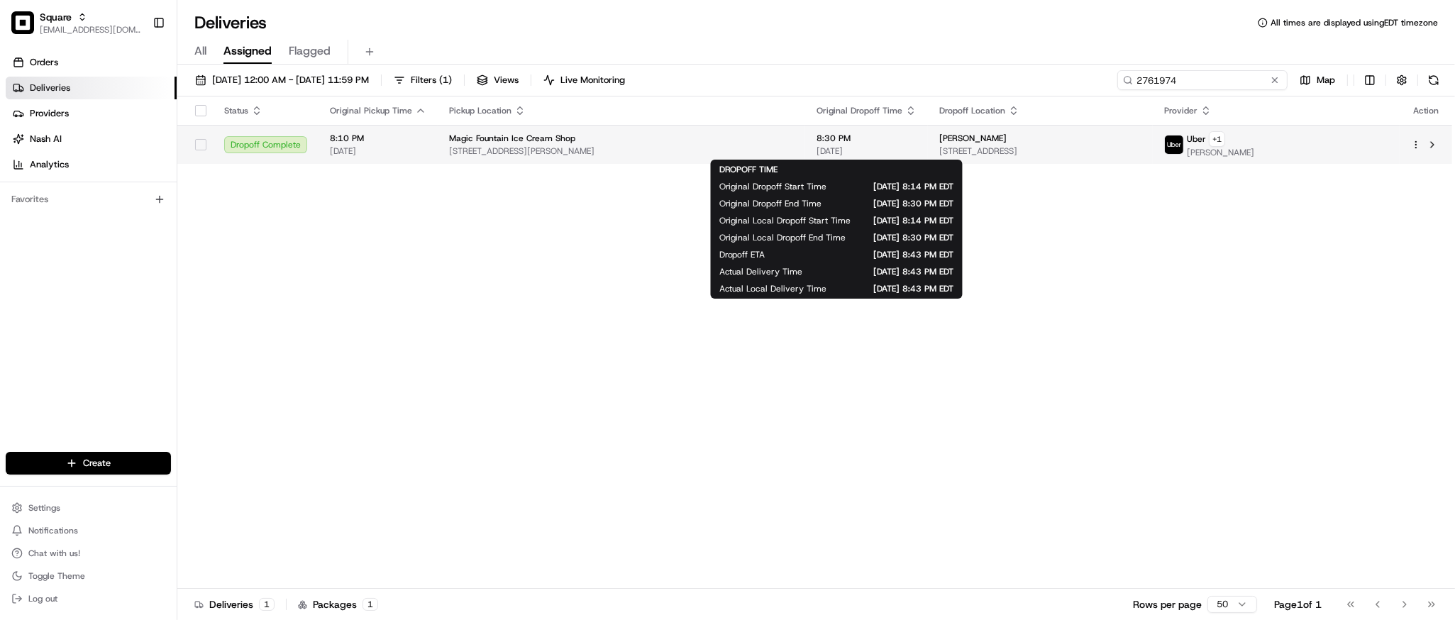
type input "2761974"
click at [817, 144] on div "8:30 PM 08/24/2025" at bounding box center [867, 145] width 100 height 24
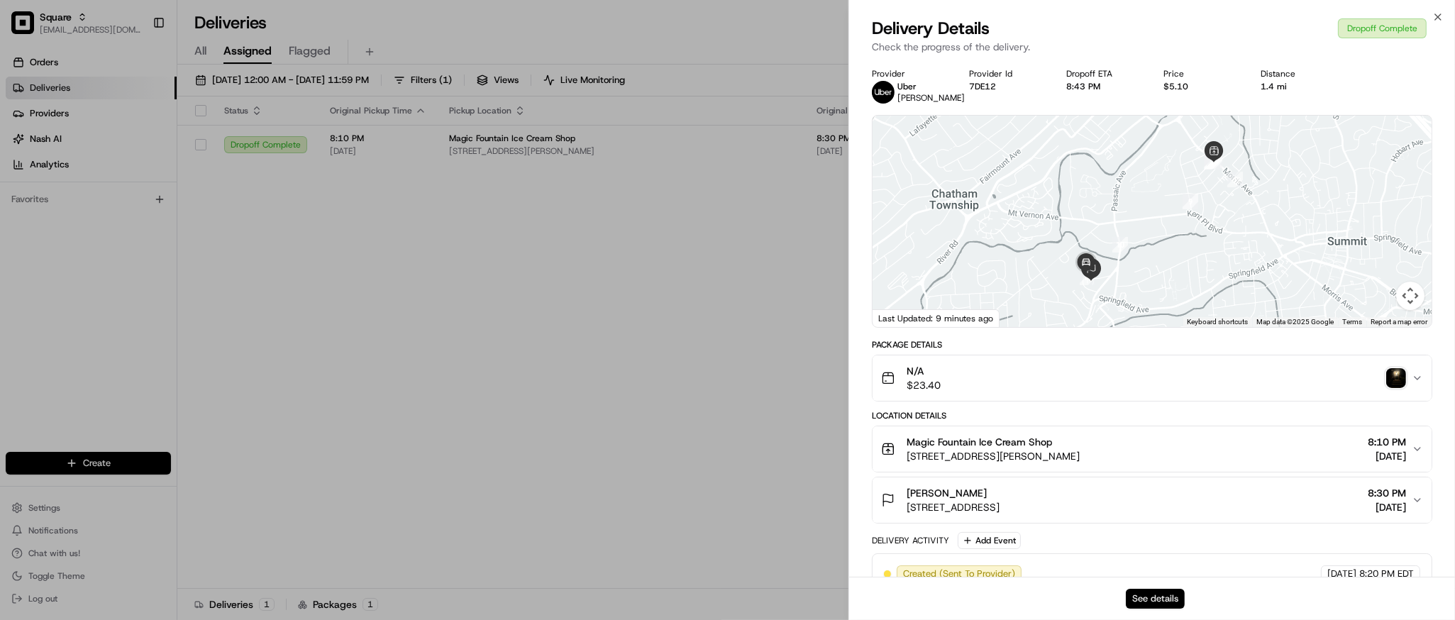
click at [1152, 598] on button "See details" at bounding box center [1155, 599] width 59 height 20
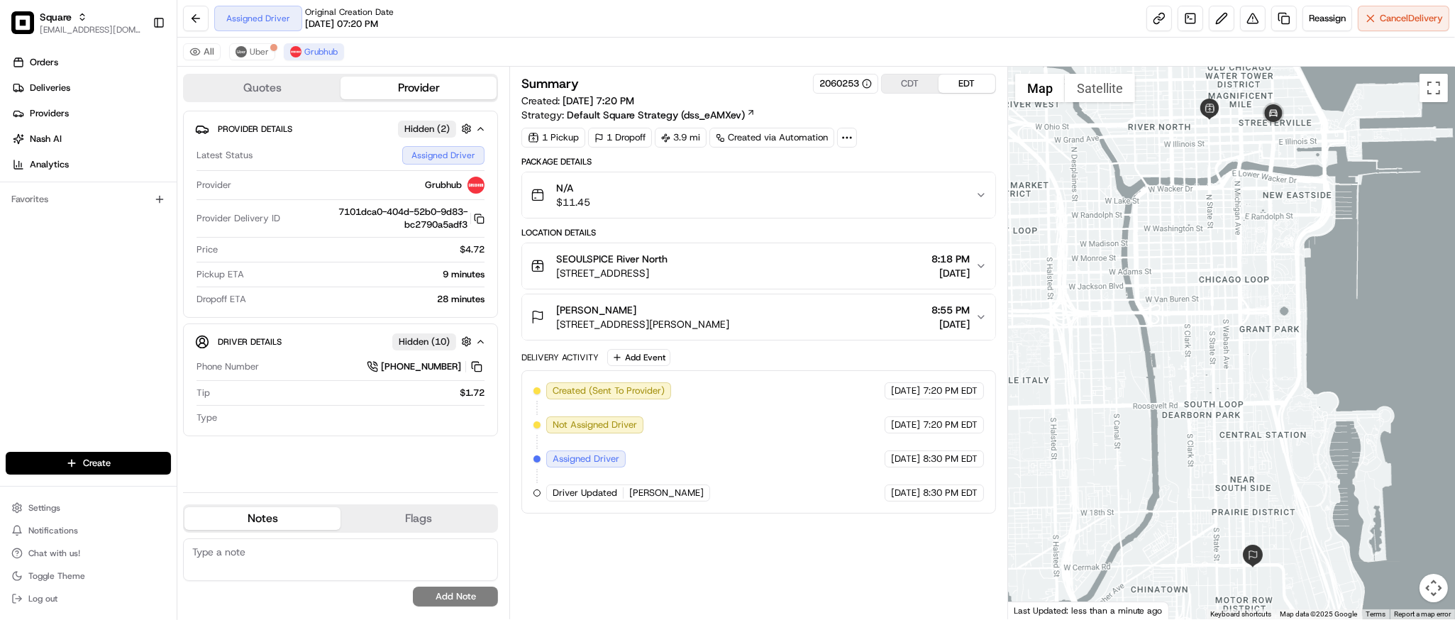
click at [732, 480] on div "Created (Sent To Provider) Grubhub 08/24/2025 7:20 PM EDT Not Assigned Driver G…" at bounding box center [758, 441] width 450 height 119
click at [255, 55] on span "Uber" at bounding box center [259, 51] width 19 height 11
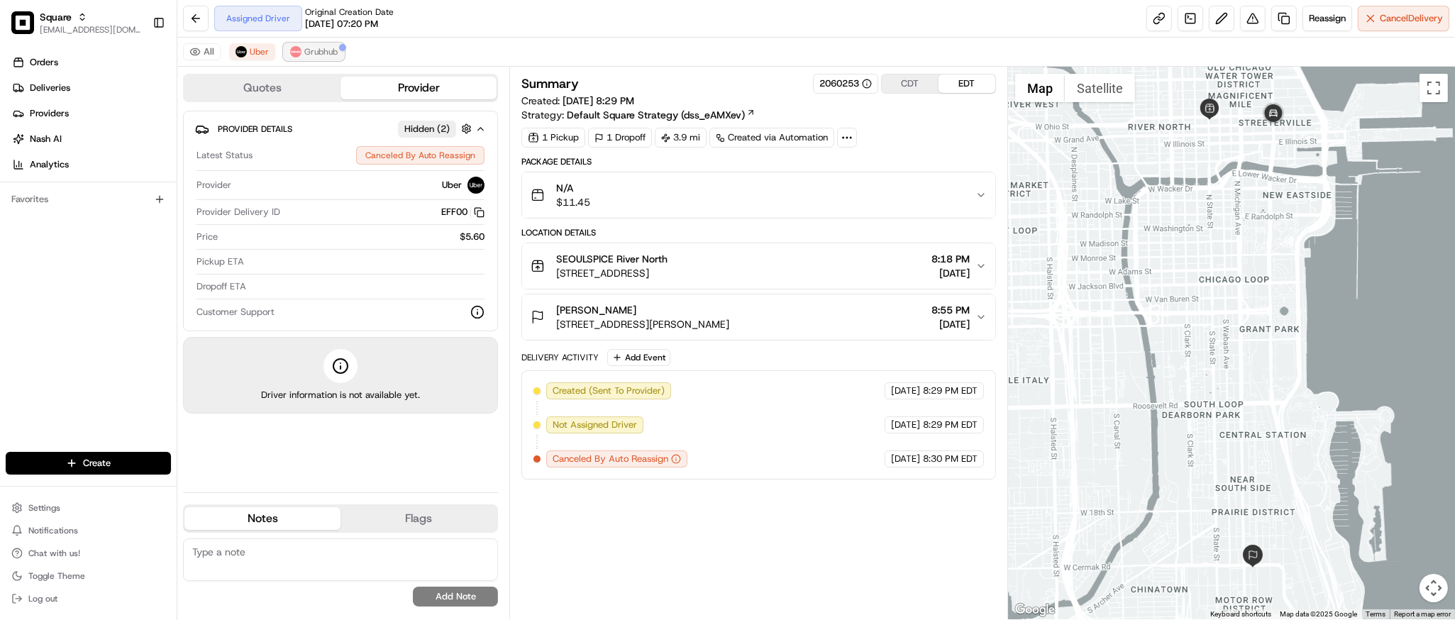
click at [304, 56] on span "Grubhub" at bounding box center [320, 51] width 33 height 11
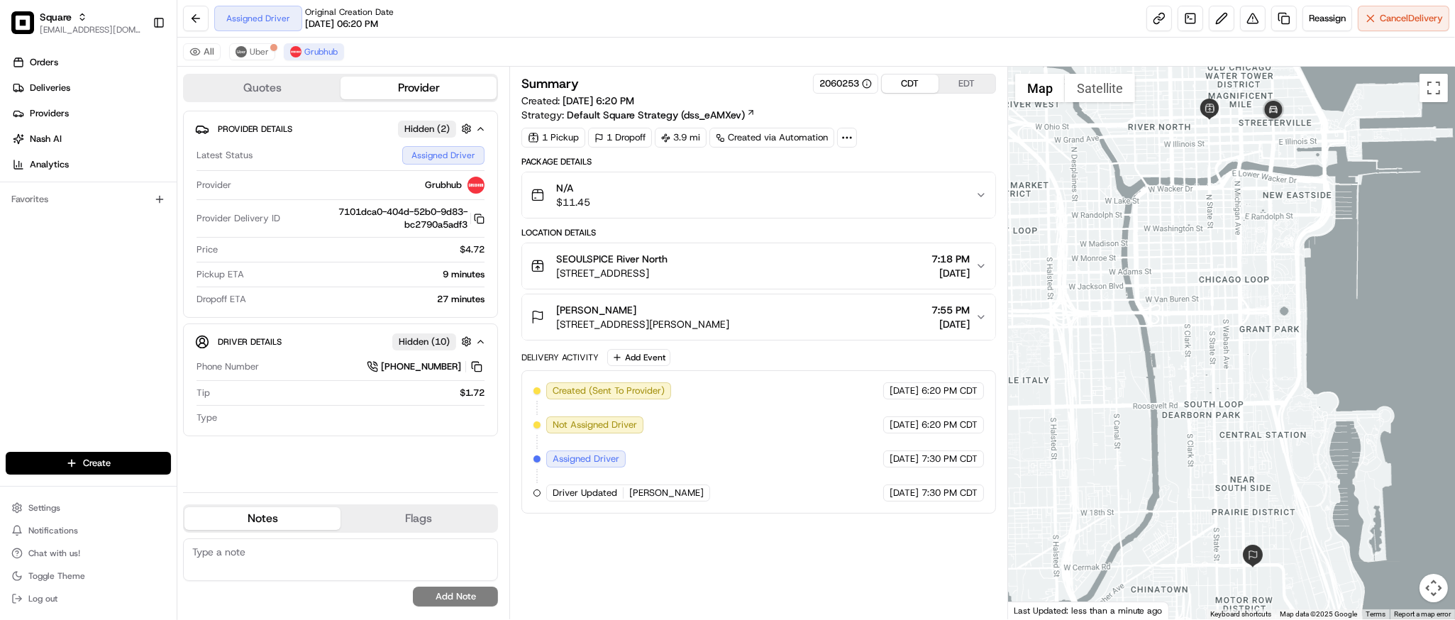
click at [904, 82] on button "CDT" at bounding box center [910, 83] width 57 height 18
click at [834, 268] on div "SEOULSPICE River North 619 N State St, Chicago, IL 60654, USA 7:18 PM 08/24/2025" at bounding box center [753, 266] width 444 height 28
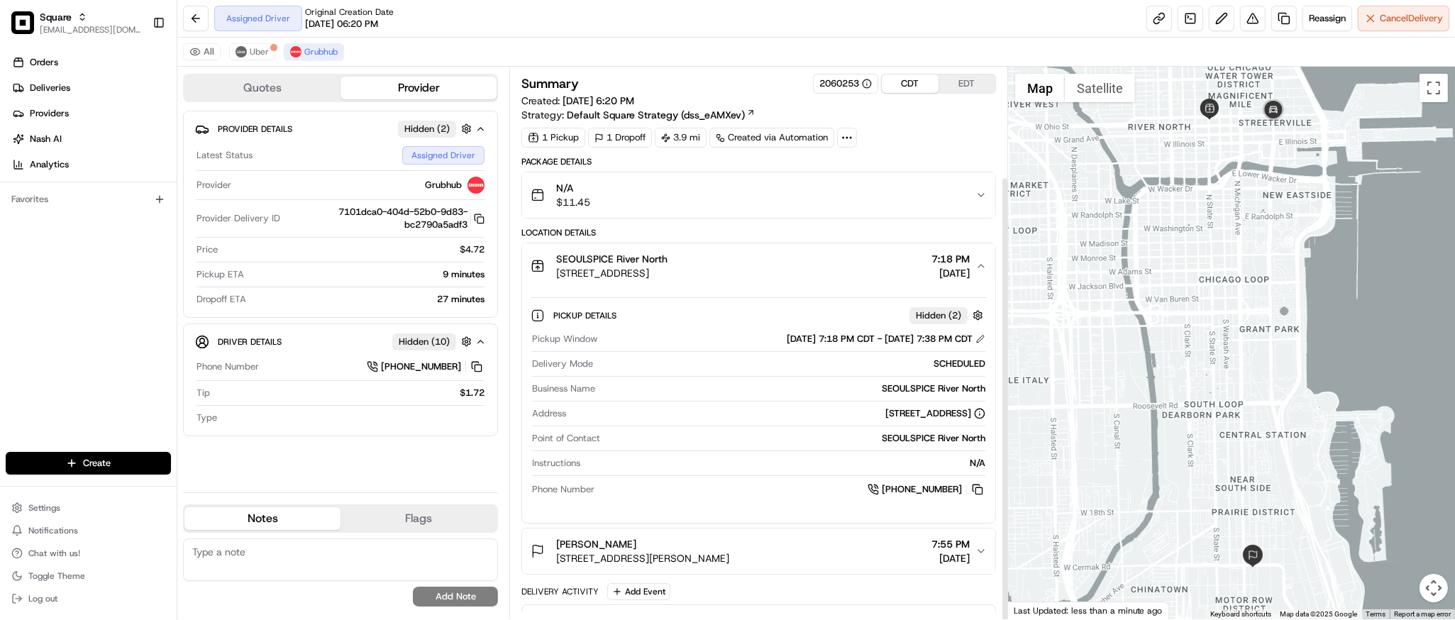
scroll to position [136, 0]
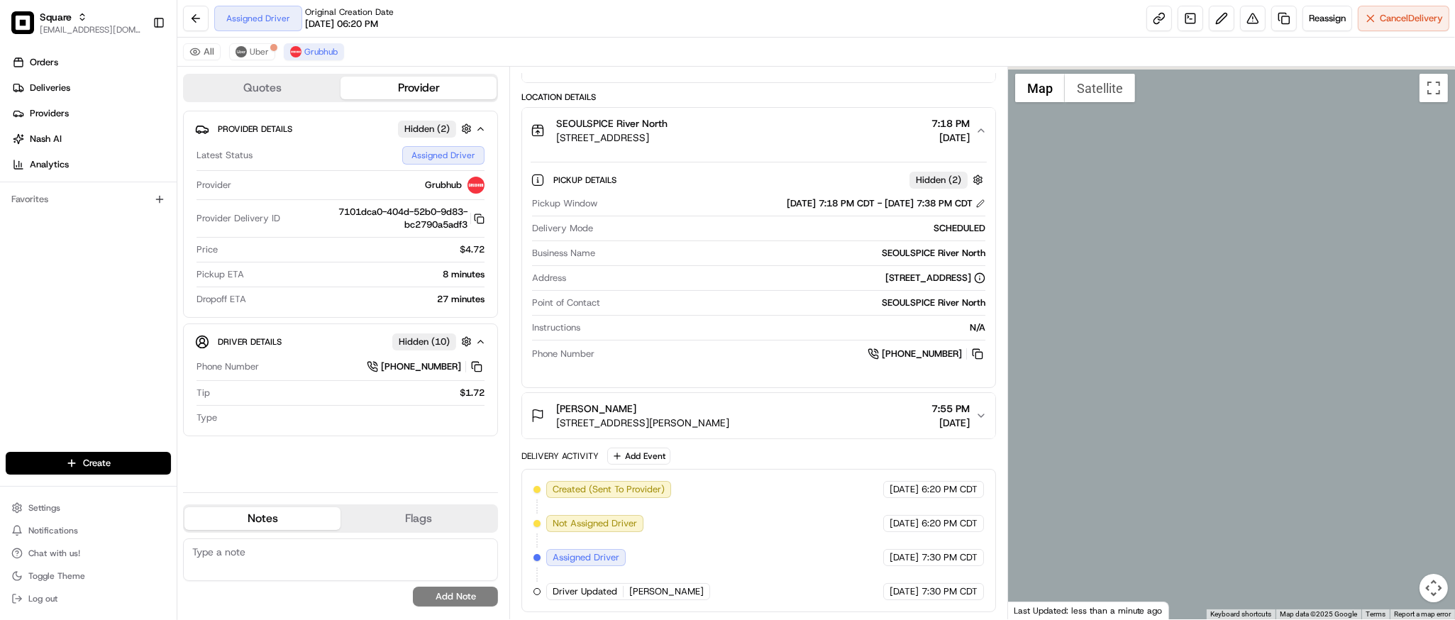
drag, startPoint x: 1247, startPoint y: 338, endPoint x: 327, endPoint y: 566, distance: 947.8
click at [327, 566] on div "Quotes Provider Provider Details Hidden ( 2 ) Latest Status Assigned Driver Pro…" at bounding box center [816, 343] width 1278 height 553
click at [327, 566] on textarea at bounding box center [340, 559] width 315 height 43
paste textarea "**Caller Information: merchant **Reason for Call: check delivery status **Resol…"
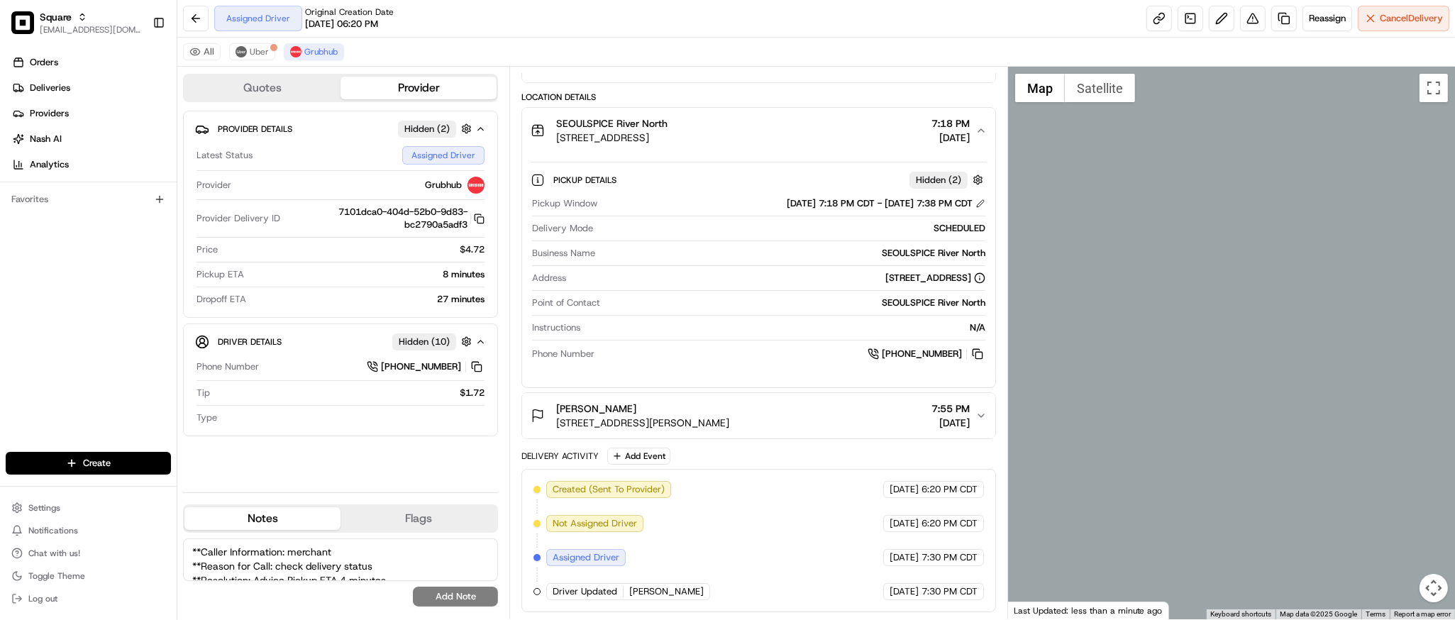
scroll to position [20, 0]
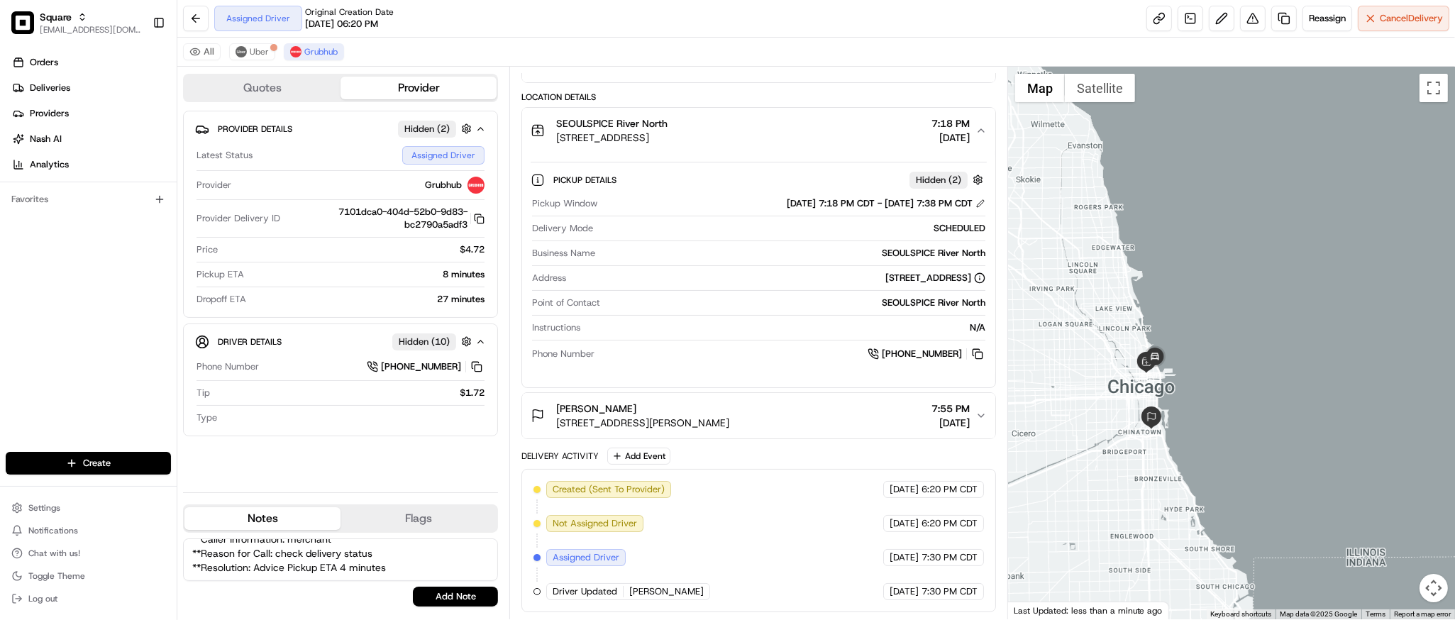
drag, startPoint x: 996, startPoint y: 379, endPoint x: 1097, endPoint y: 366, distance: 102.2
click at [1097, 366] on div "Quotes Provider Provider Details Hidden ( 2 ) Latest Status Assigned Driver Pro…" at bounding box center [816, 343] width 1278 height 553
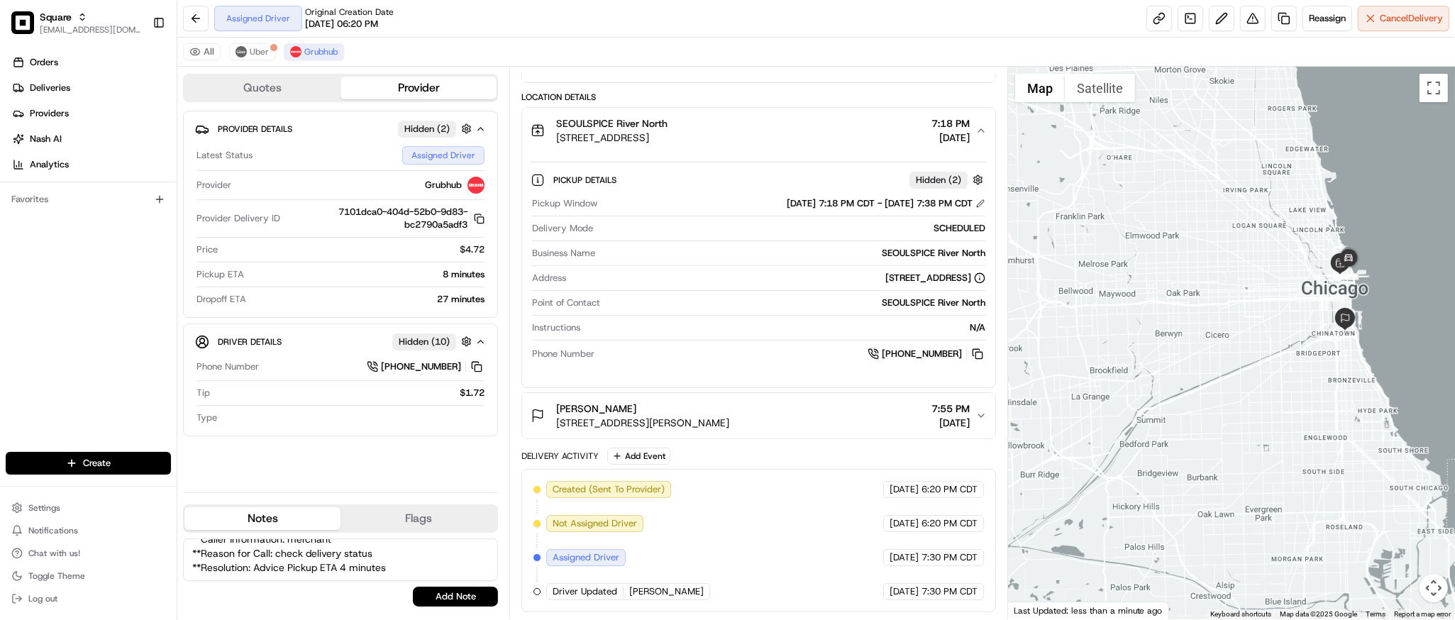
drag, startPoint x: 1097, startPoint y: 366, endPoint x: 1262, endPoint y: 238, distance: 208.7
click at [1262, 238] on div at bounding box center [1231, 343] width 447 height 553
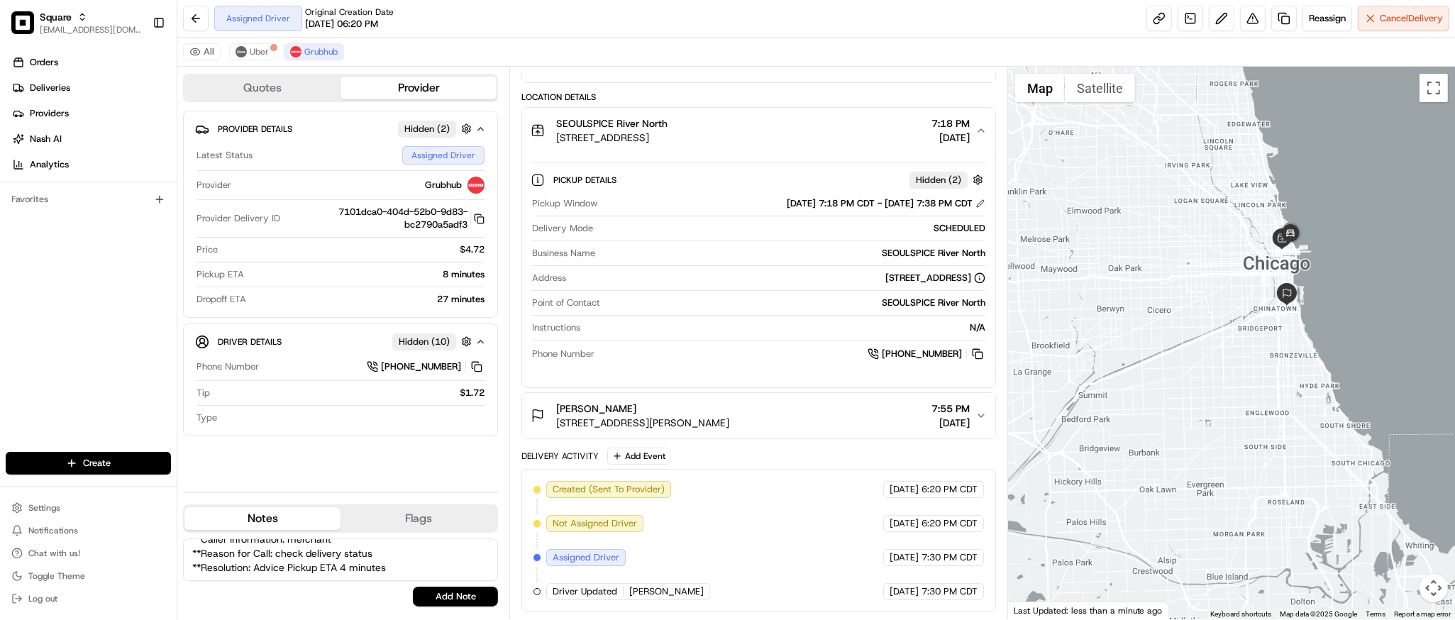
click at [1262, 238] on div at bounding box center [1231, 343] width 447 height 553
click at [345, 555] on textarea "**Caller Information: merchant **Reason for Call: check delivery status **Resol…" at bounding box center [340, 559] width 315 height 43
type textarea "**Caller Information: merchant **Reason for Call: check delivery status **Resol…"
click at [444, 593] on button "Add Note" at bounding box center [455, 597] width 85 height 20
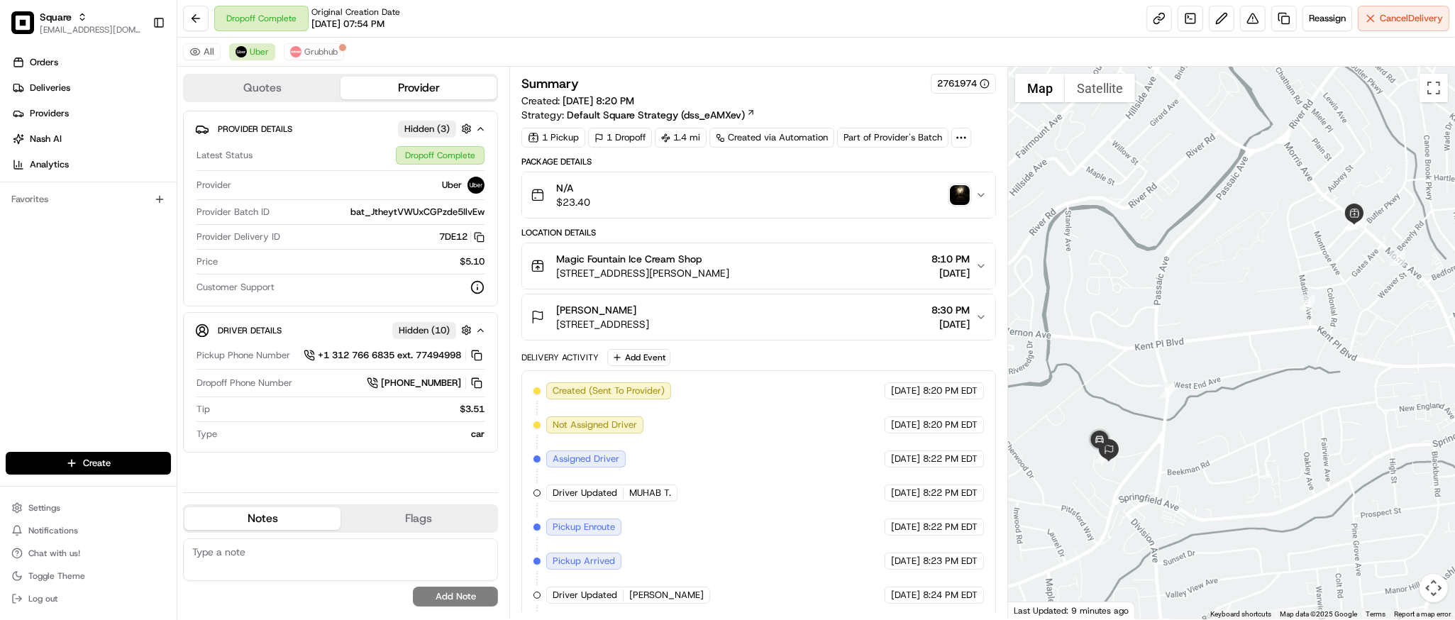
click at [1194, 448] on div at bounding box center [1231, 343] width 447 height 553
click at [395, 557] on textarea at bounding box center [340, 559] width 315 height 43
paste textarea "**Caller Information: customer **Reason for Call: missing 2 mixed oreo ice crea…"
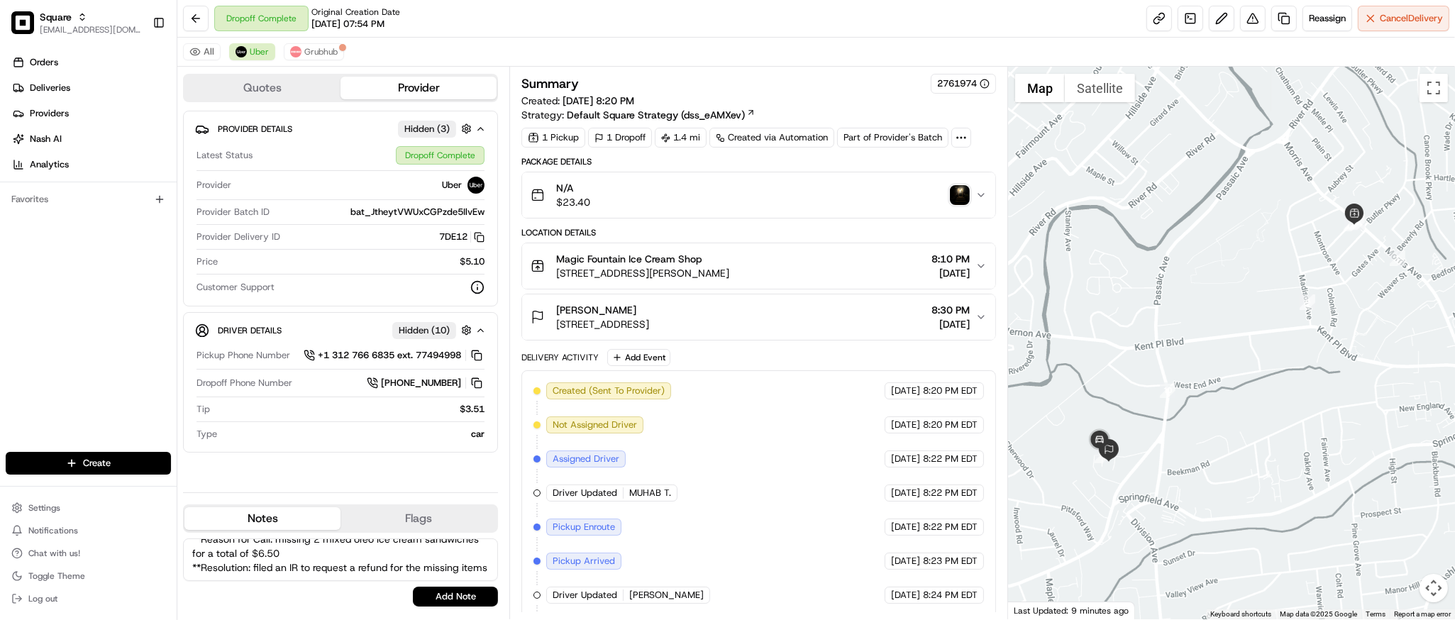
type textarea "**Caller Information: customer **Reason for Call: missing 2 mixed oreo ice crea…"
drag, startPoint x: 466, startPoint y: 608, endPoint x: 463, endPoint y: 599, distance: 9.6
click at [463, 599] on div "**Caller Information: customer **Reason for Call: missing 2 mixed oreo ice crea…" at bounding box center [340, 572] width 315 height 79
click at [463, 599] on button "Add Note" at bounding box center [455, 597] width 85 height 20
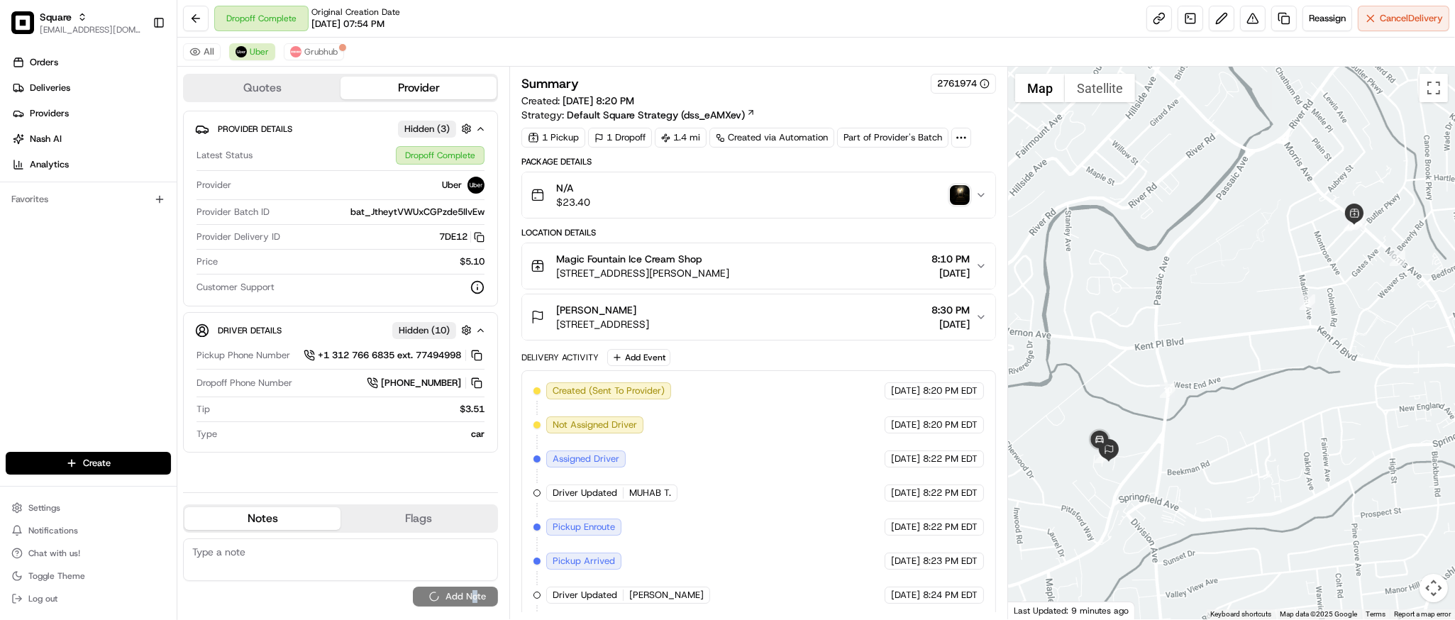
scroll to position [0, 0]
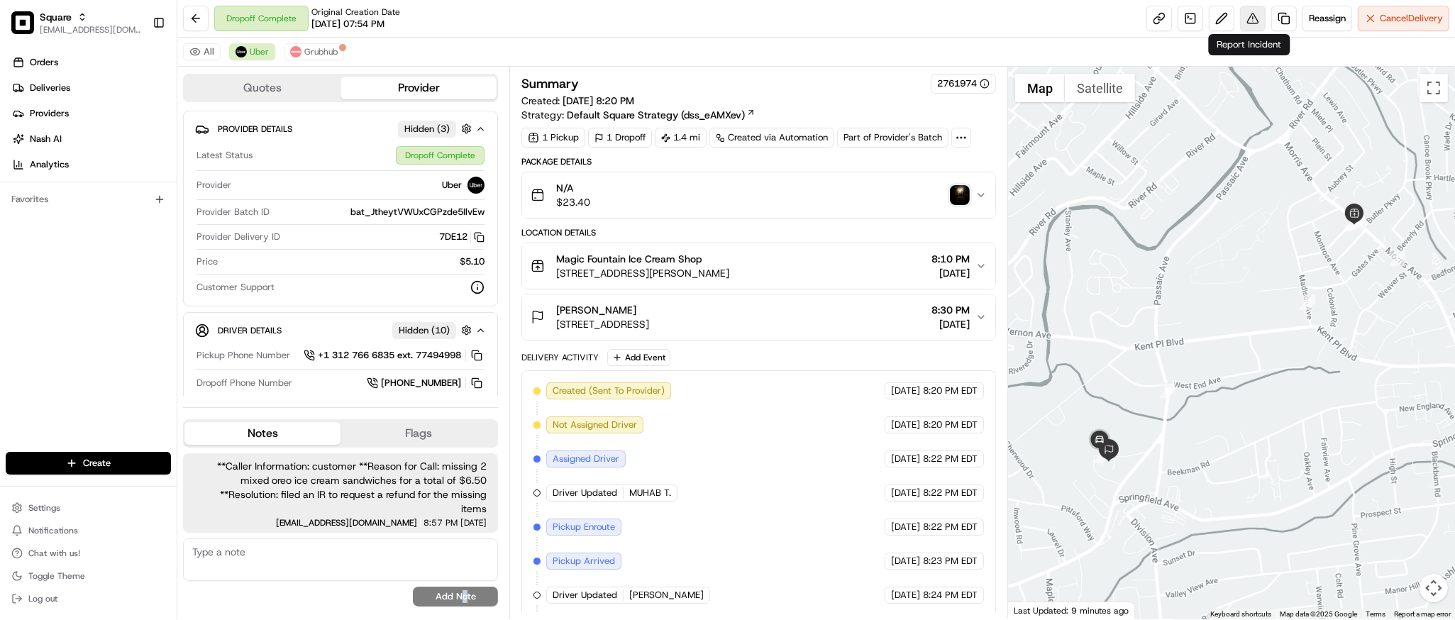
click at [1253, 11] on button at bounding box center [1253, 19] width 26 height 26
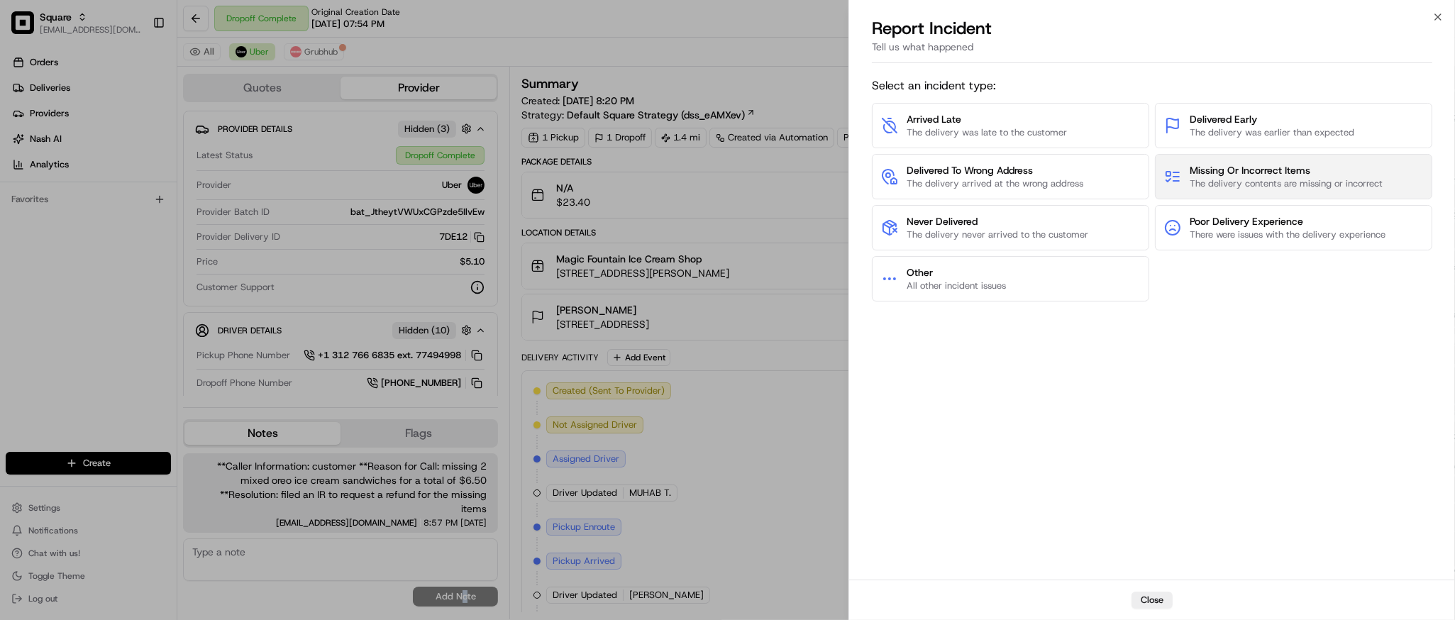
click at [1285, 174] on span "Missing Or Incorrect Items" at bounding box center [1286, 170] width 193 height 14
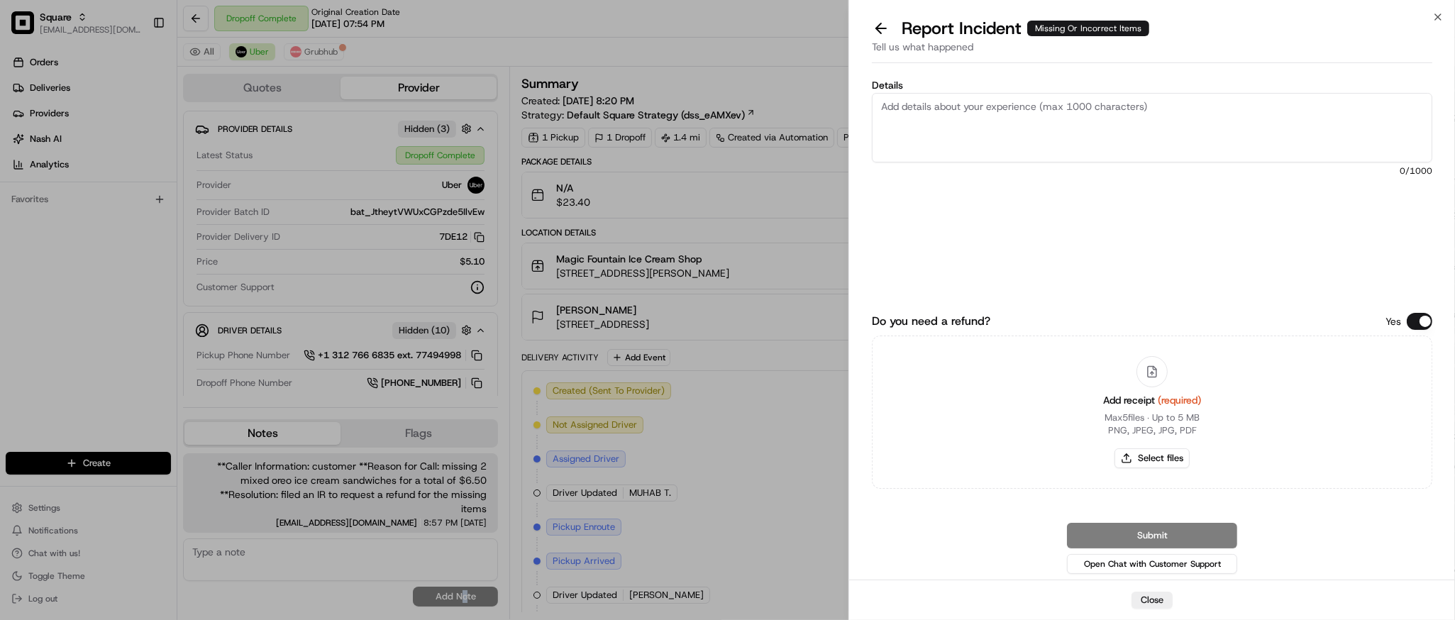
click at [1420, 323] on button "Do you need a refund?" at bounding box center [1420, 321] width 26 height 17
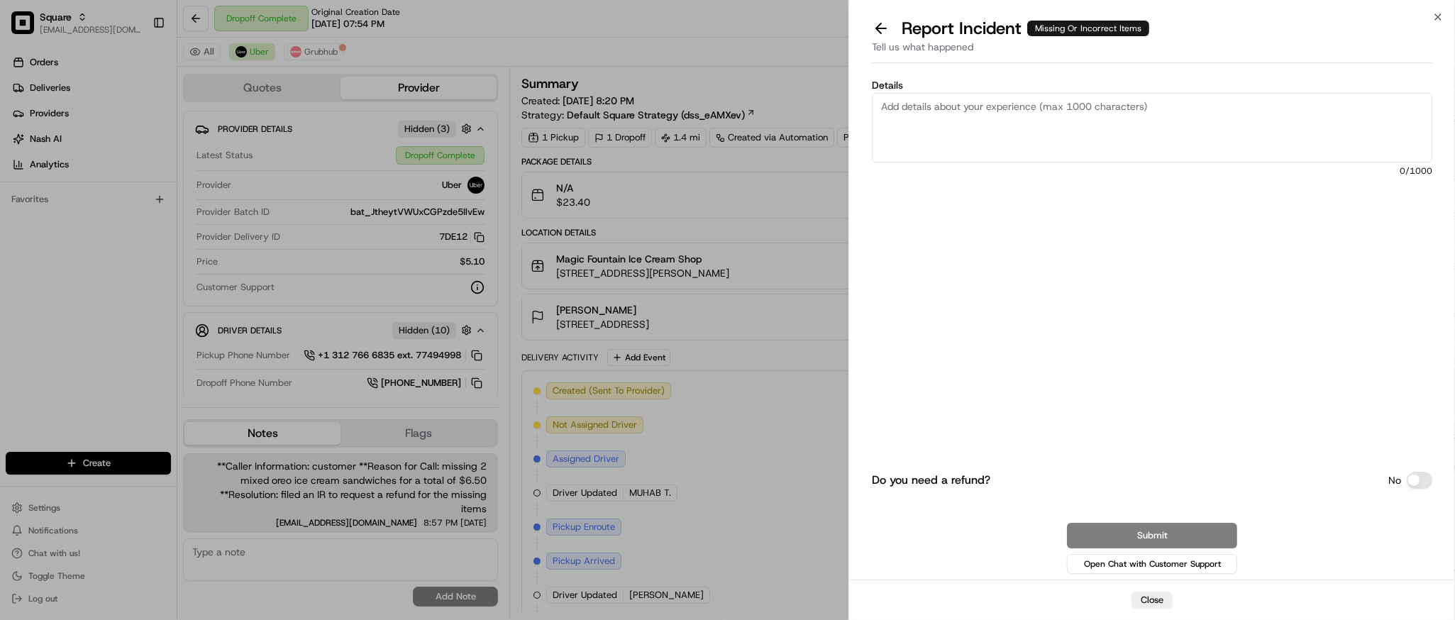
click at [1178, 133] on textarea "Details" at bounding box center [1152, 128] width 560 height 70
click at [1132, 123] on textarea "The customer receive the order but there is a" at bounding box center [1152, 128] width 560 height 70
paste textarea "missing 2 mixed oreo ice cream sandwiches for a total of $6.50"
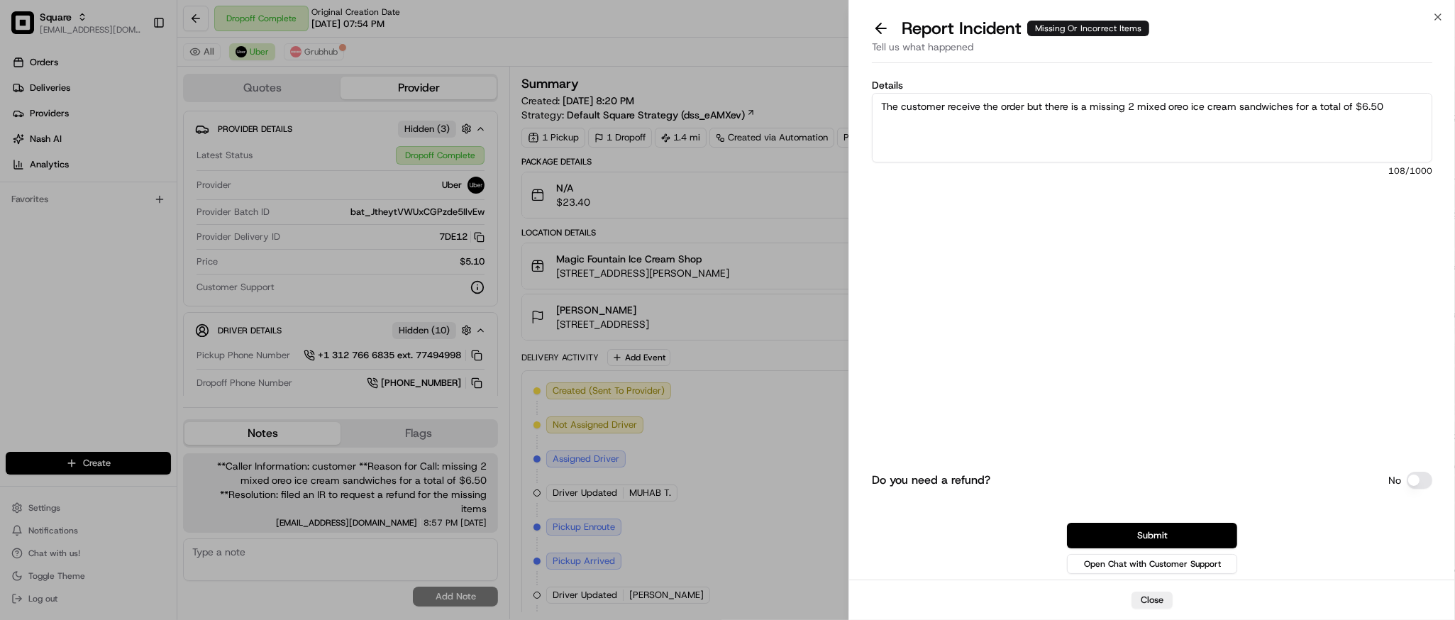
click at [1182, 103] on textarea "The customer receive the order but there is a missing 2 mixed oreo ice cream sa…" at bounding box center [1152, 128] width 560 height 70
click at [1391, 108] on textarea "The customer receive the order but there is a missing 2 mixed oreo ice cream sa…" at bounding box center [1152, 128] width 560 height 70
type textarea "The customer receive the order but there is a missing 2 mixed oreo ice cream sa…"
click at [1159, 533] on button "Submit" at bounding box center [1152, 536] width 170 height 26
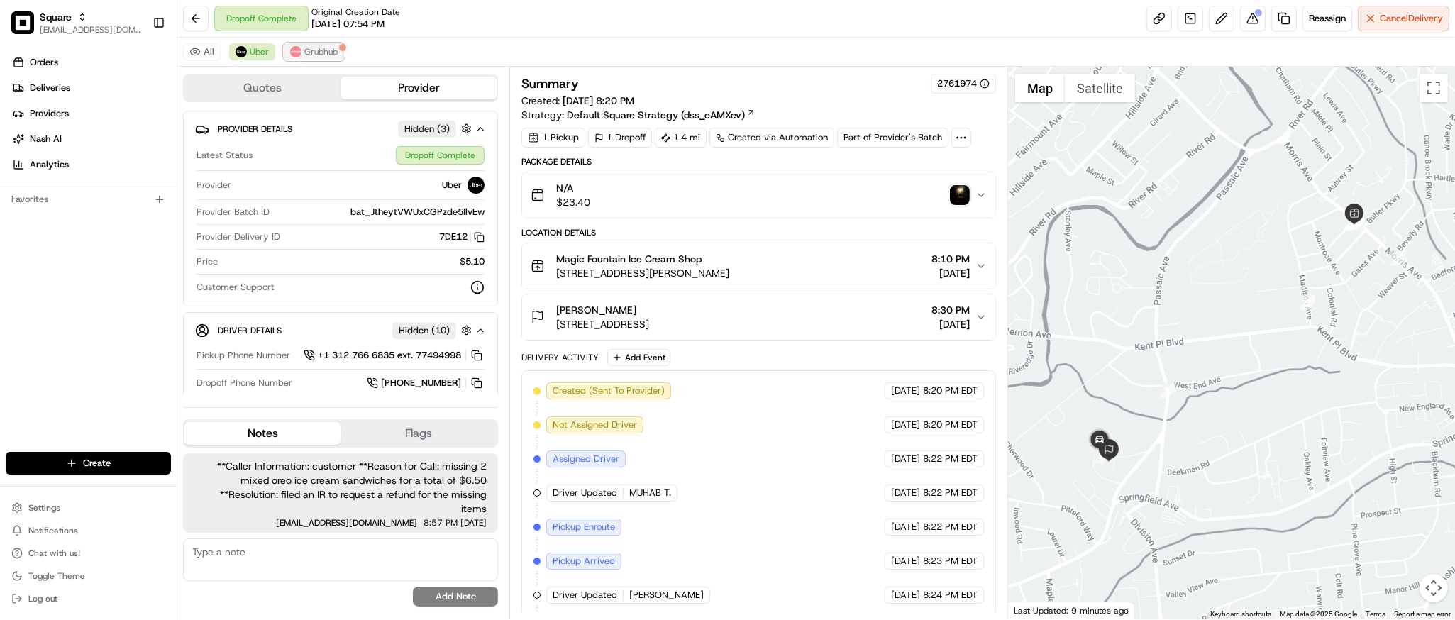
click at [321, 50] on span "Grubhub" at bounding box center [320, 51] width 33 height 11
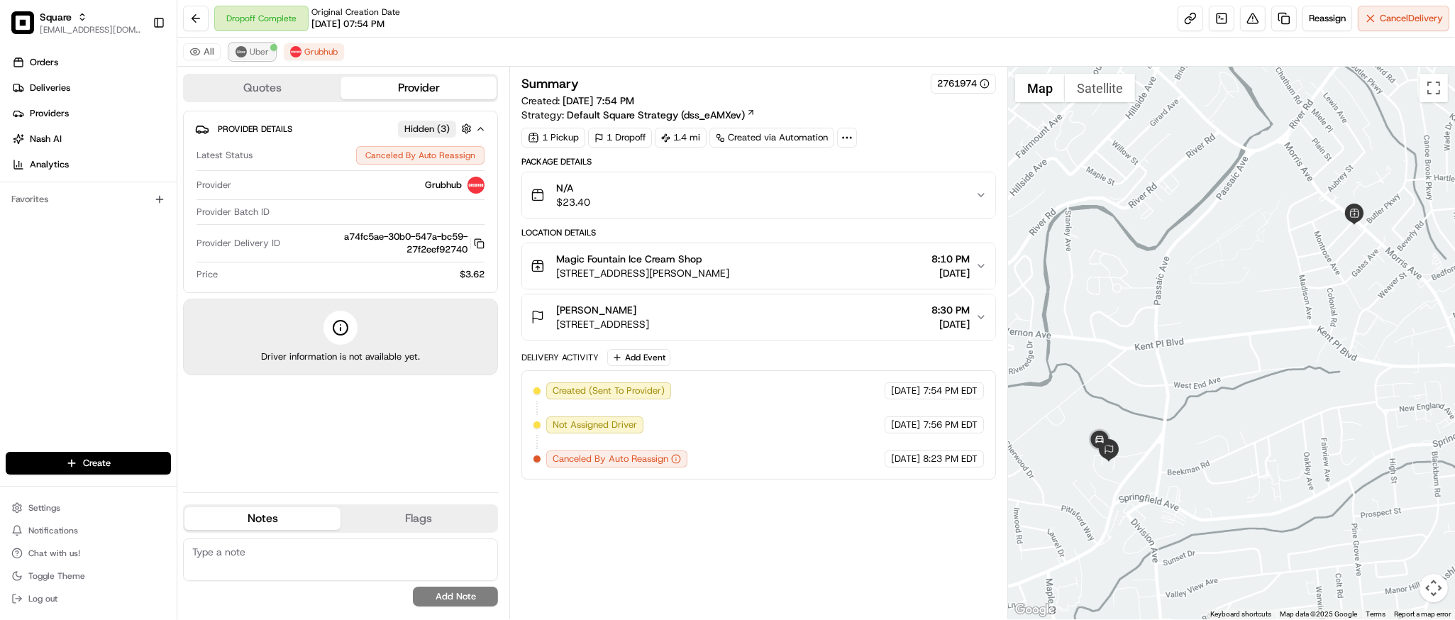
click at [253, 57] on span "Uber" at bounding box center [259, 51] width 19 height 11
